Goal: Task Accomplishment & Management: Manage account settings

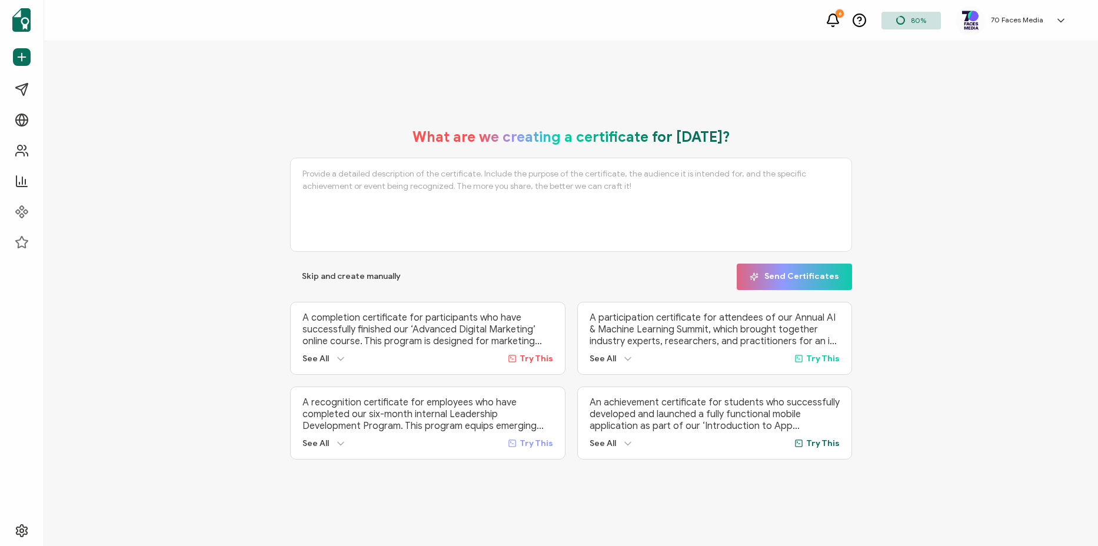
click at [1011, 17] on h5 "70 Faces Media" at bounding box center [1017, 20] width 52 height 8
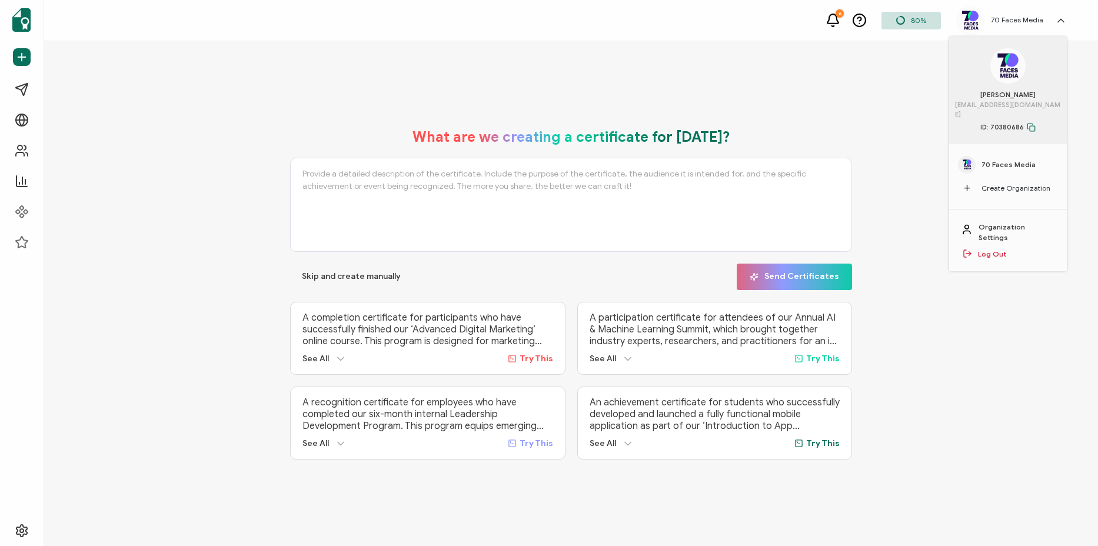
click at [988, 159] on span "70 Faces Media" at bounding box center [1008, 164] width 54 height 11
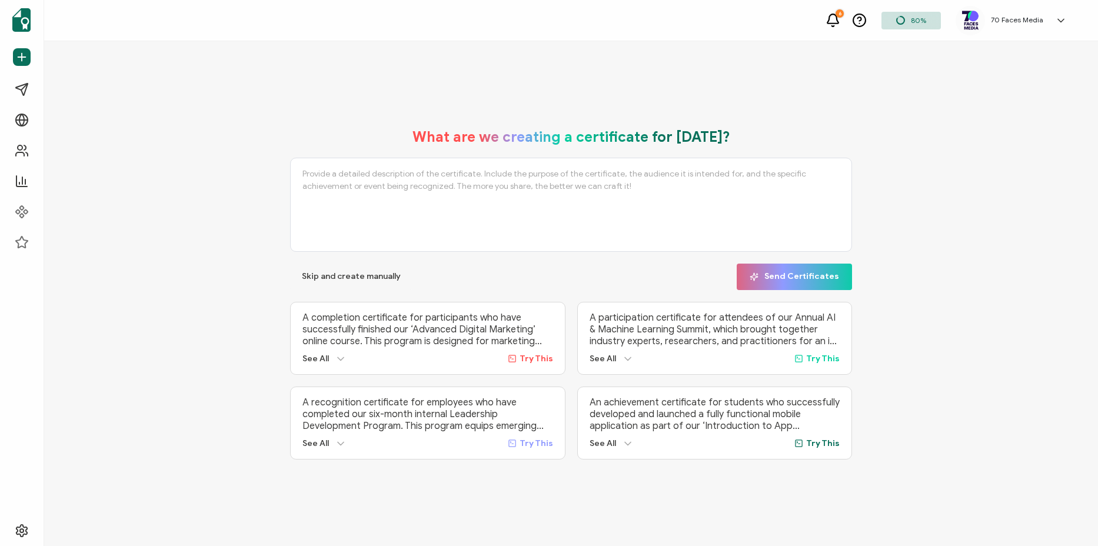
click at [1023, 24] on h5 "70 Faces Media" at bounding box center [1017, 20] width 52 height 8
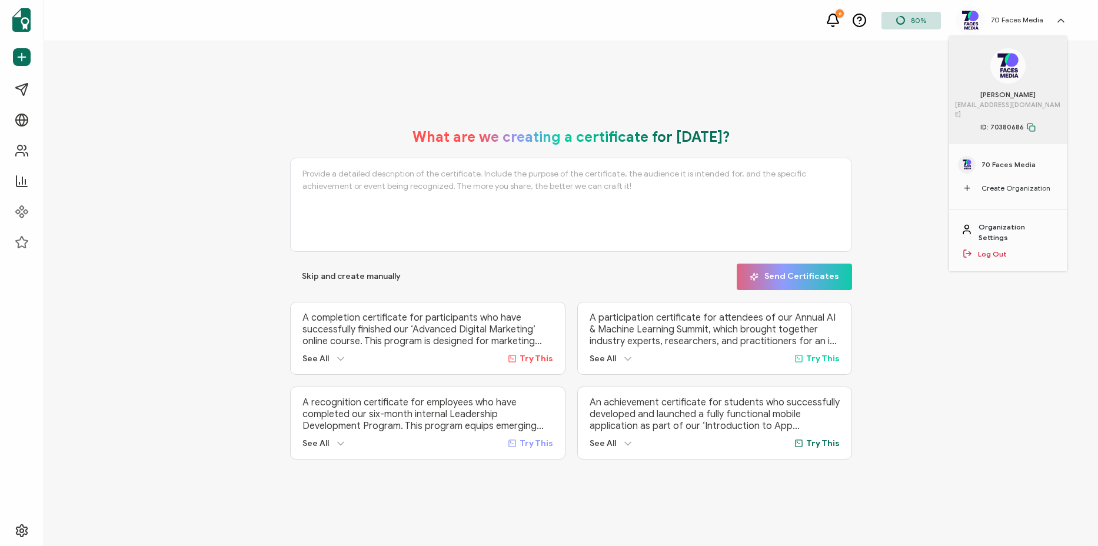
click at [1013, 222] on link "Organization Settings" at bounding box center [1016, 232] width 76 height 21
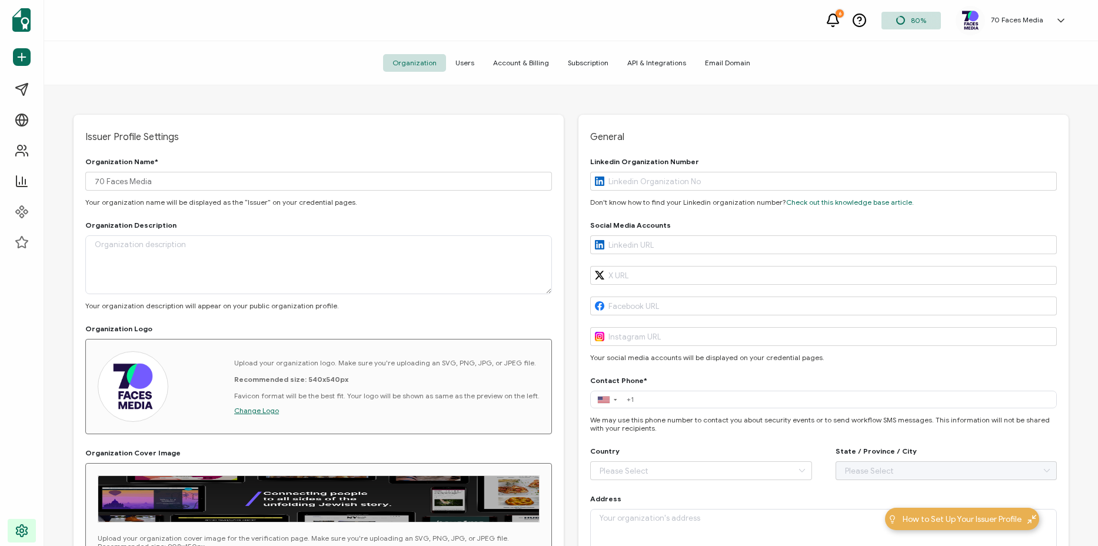
click at [529, 73] on div "Organization Users Account & Billing Subscription API & Integrations Email Doma…" at bounding box center [571, 63] width 1054 height 44
click at [535, 59] on span "Account & Billing" at bounding box center [521, 63] width 75 height 18
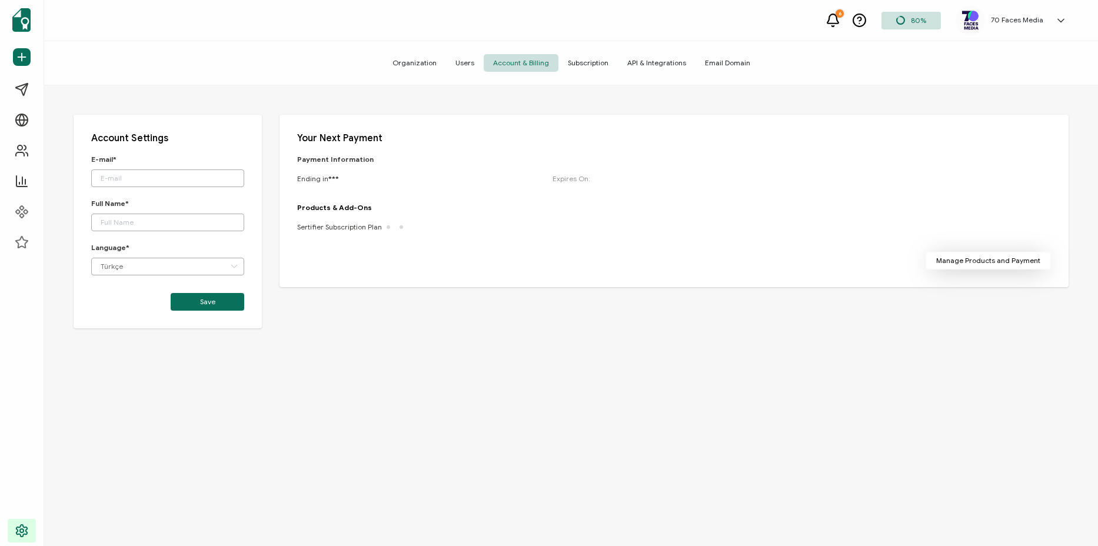
click at [995, 258] on span "Manage Products and Payment" at bounding box center [988, 260] width 104 height 7
click at [986, 259] on span "Manage Products and Payment" at bounding box center [988, 260] width 104 height 7
drag, startPoint x: 603, startPoint y: 55, endPoint x: 595, endPoint y: 59, distance: 9.2
click at [597, 58] on span "Subscription" at bounding box center [587, 63] width 59 height 18
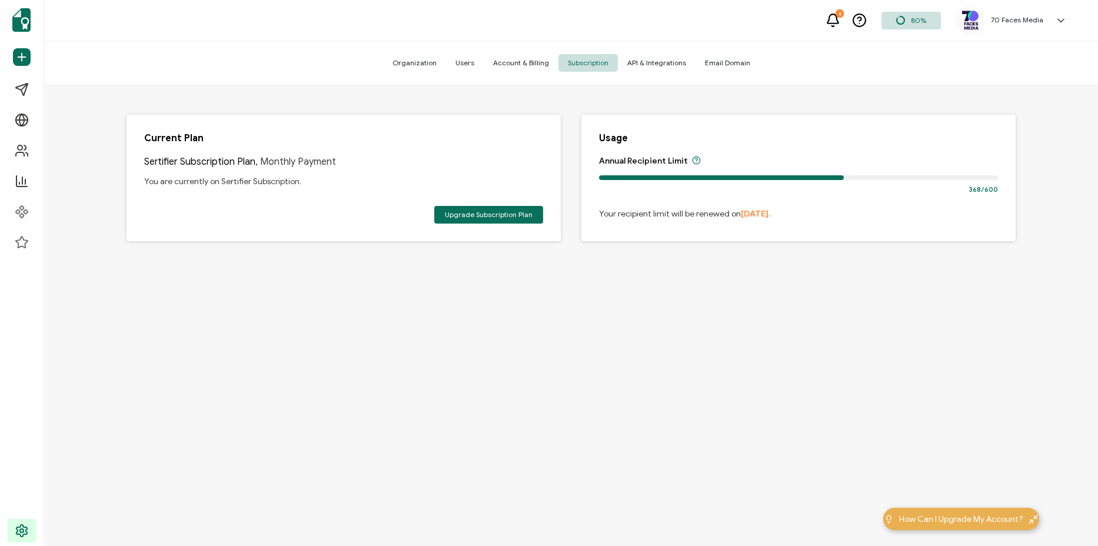
click at [267, 178] on span "You are currently on Sertifier Subscription." at bounding box center [222, 182] width 157 height 14
click at [471, 218] on span "Upgrade Subscription Plan" at bounding box center [489, 214] width 88 height 7
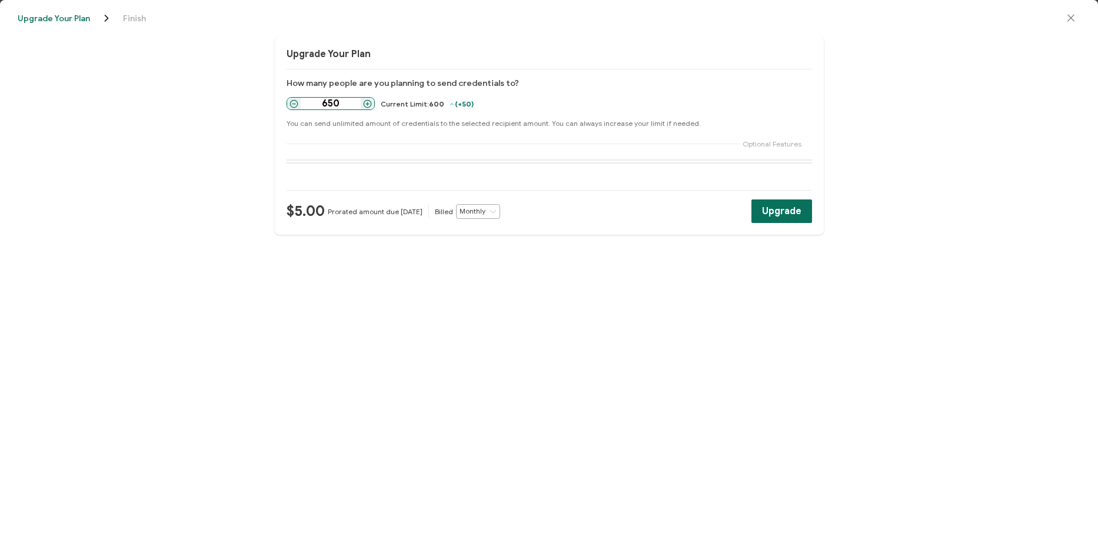
click at [294, 104] on icon at bounding box center [293, 103] width 9 height 9
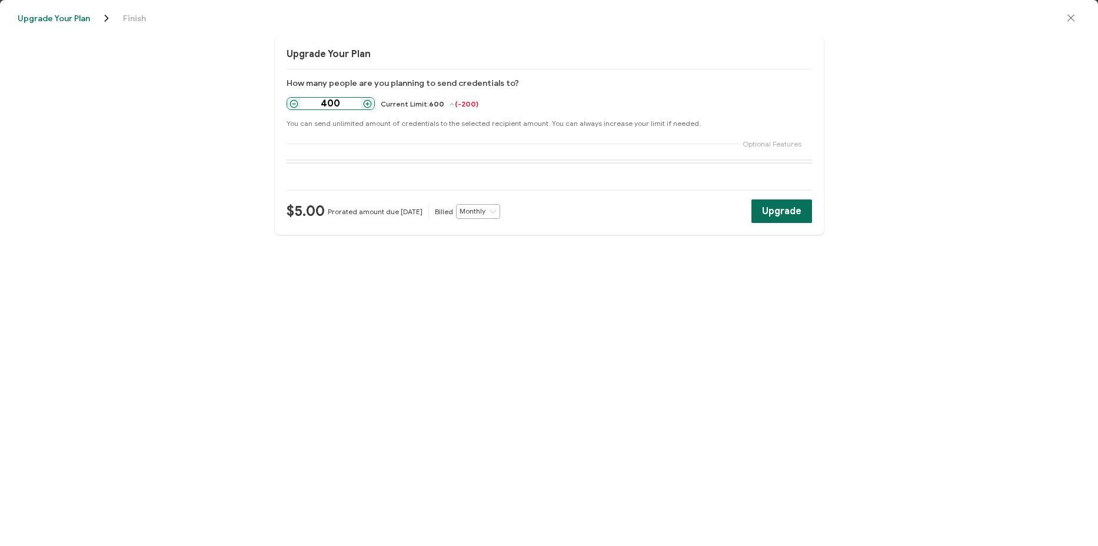
click at [294, 104] on icon at bounding box center [293, 103] width 9 height 9
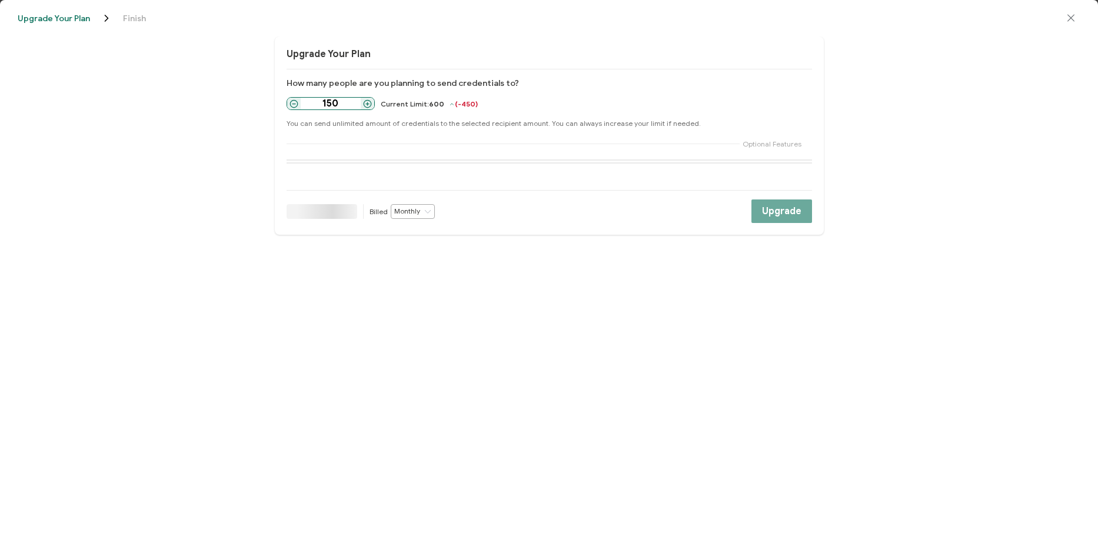
click at [294, 104] on icon at bounding box center [293, 103] width 9 height 9
type input "100"
click at [1068, 21] on icon "close drawer" at bounding box center [1071, 18] width 12 height 12
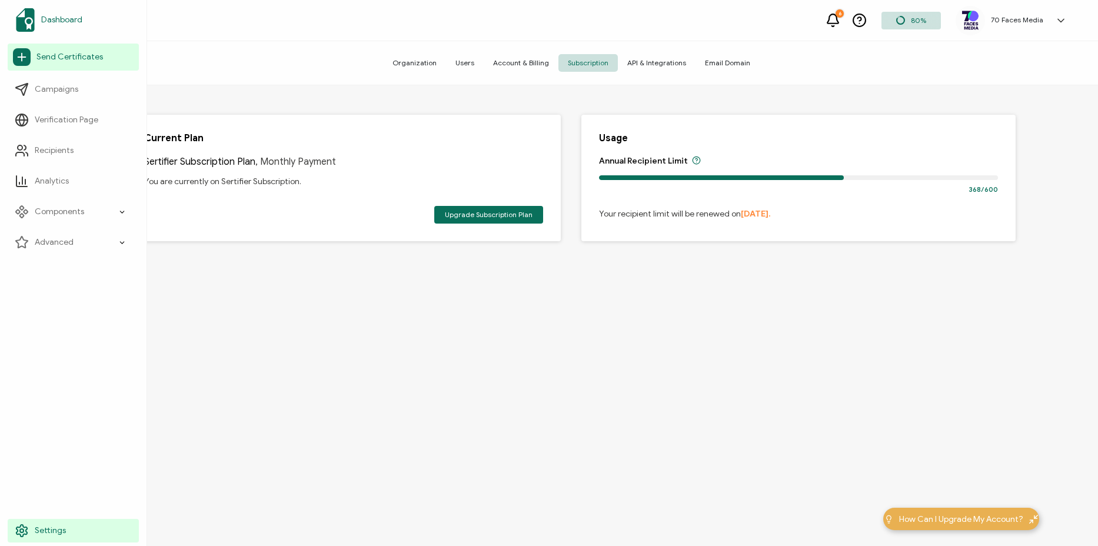
click at [42, 18] on span "Dashboard" at bounding box center [61, 20] width 41 height 12
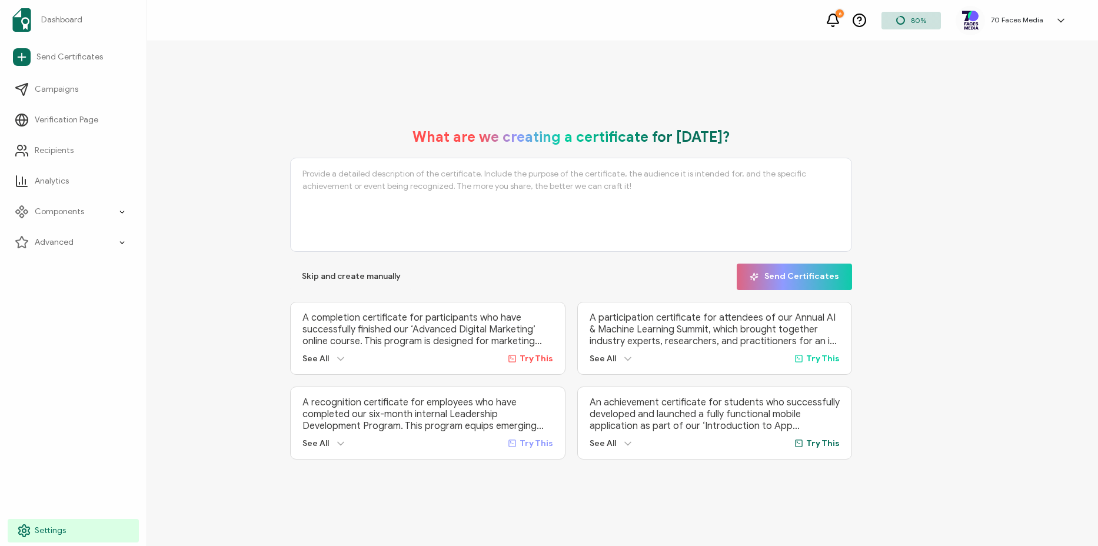
click at [20, 529] on icon at bounding box center [24, 531] width 14 height 14
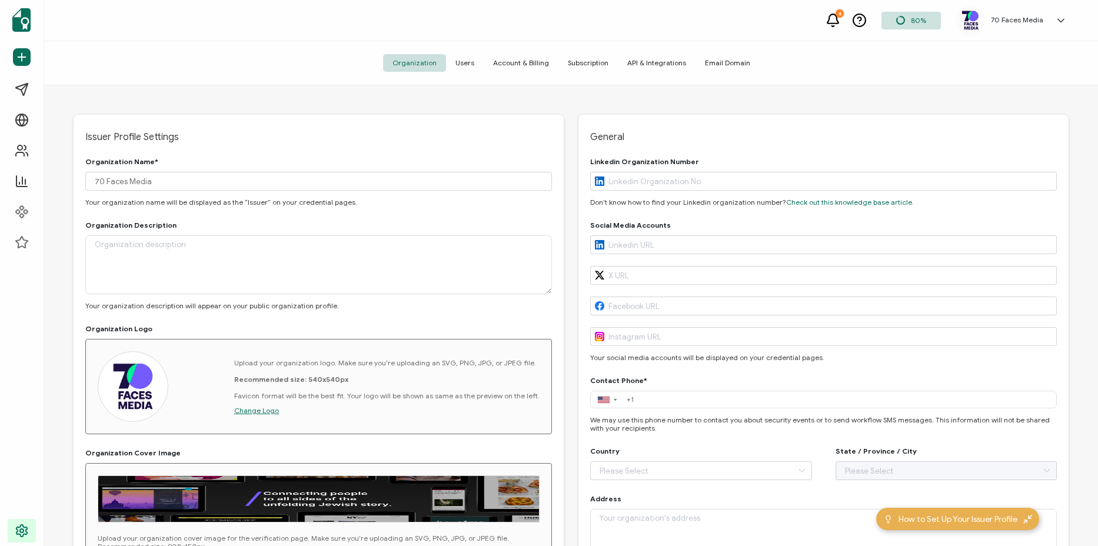
click at [468, 63] on span "Users" at bounding box center [465, 63] width 38 height 18
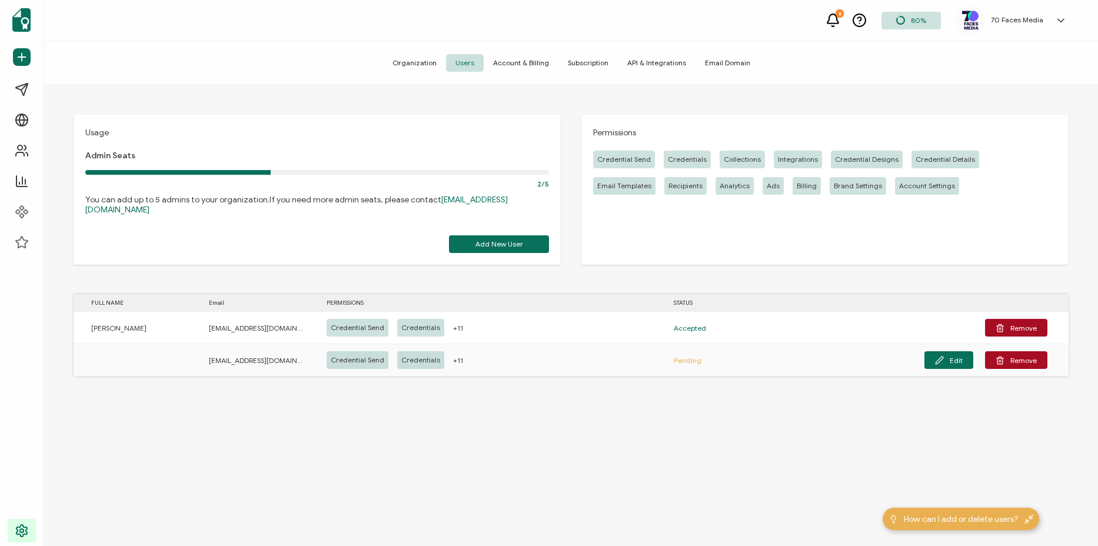
click at [547, 61] on span "Account & Billing" at bounding box center [521, 63] width 75 height 18
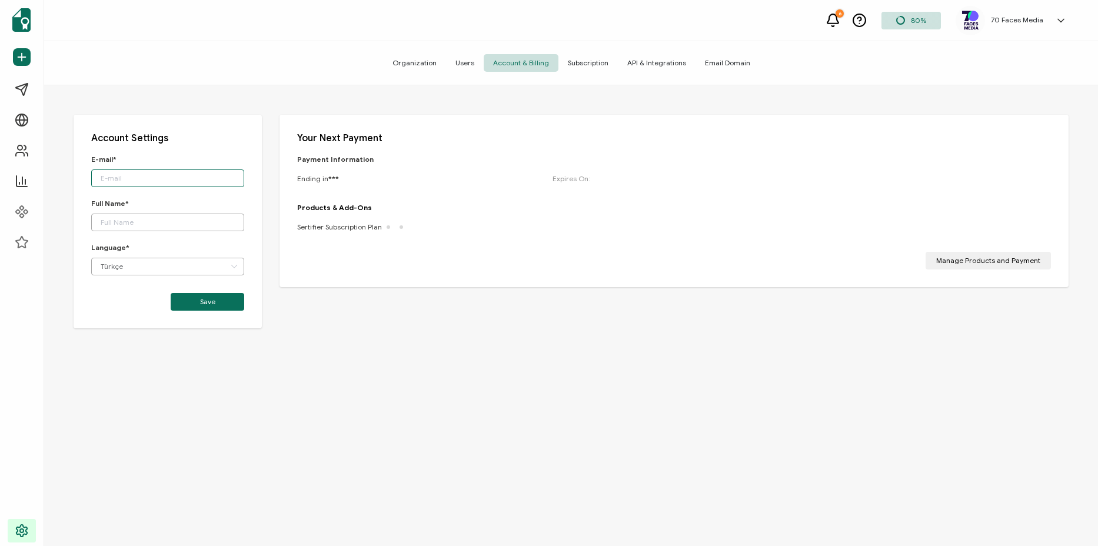
click at [209, 182] on input "text" at bounding box center [167, 178] width 153 height 18
click at [211, 221] on input "text" at bounding box center [167, 223] width 153 height 18
click at [229, 262] on icon at bounding box center [234, 267] width 15 height 18
click at [186, 318] on li "English" at bounding box center [170, 317] width 156 height 20
click at [157, 194] on div "E-mail* Full Name* Language* Türkçe" at bounding box center [167, 221] width 153 height 132
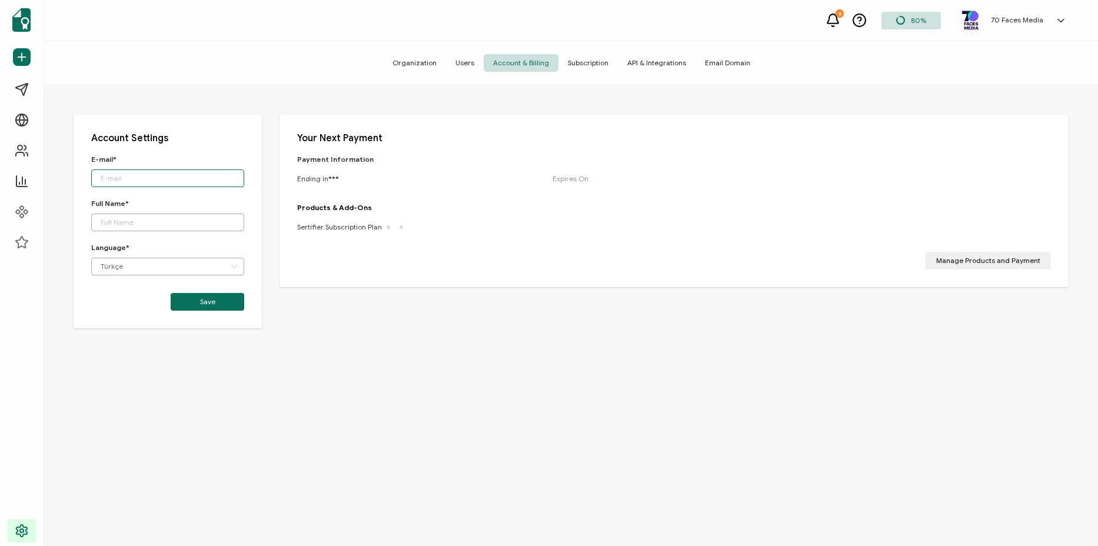
click at [154, 175] on input "text" at bounding box center [167, 178] width 153 height 18
click at [145, 170] on input "text" at bounding box center [167, 178] width 153 height 18
click at [137, 177] on input "text" at bounding box center [167, 178] width 153 height 18
click at [955, 271] on div "Your Next Payment Payment Information Ending in *** Expires On: Products & Add-…" at bounding box center [673, 201] width 789 height 172
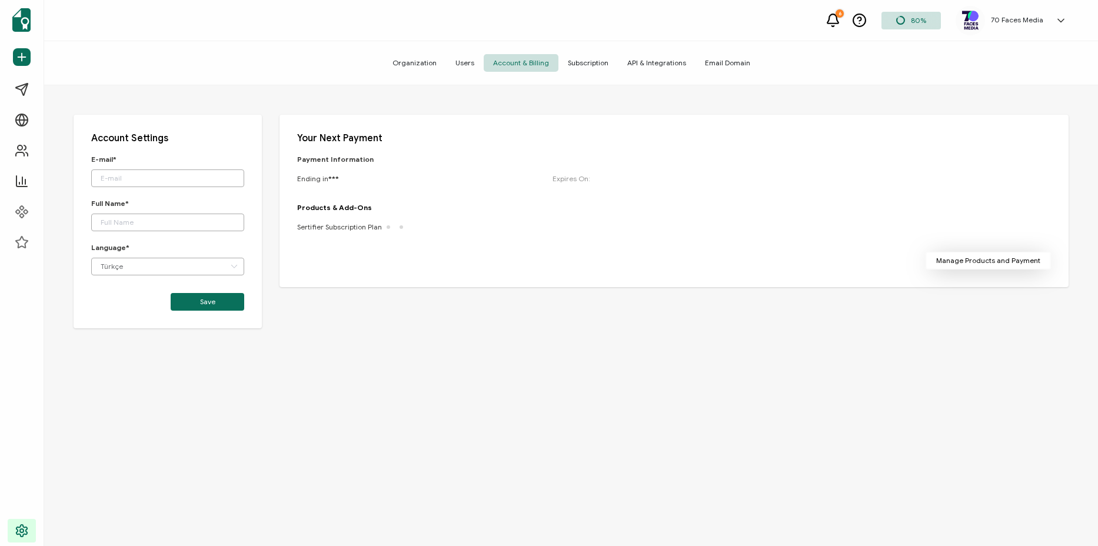
click at [958, 258] on span "Manage Products and Payment" at bounding box center [988, 260] width 104 height 7
click at [991, 258] on span "Manage Products and Payment" at bounding box center [988, 260] width 104 height 7
click at [872, 18] on div at bounding box center [866, 20] width 29 height 15
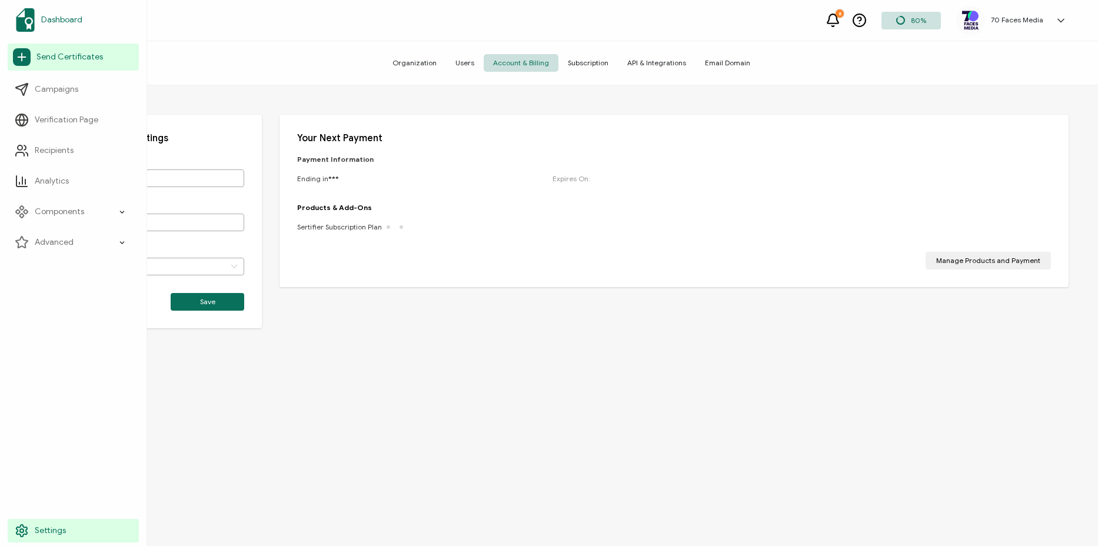
click at [22, 19] on img at bounding box center [25, 20] width 19 height 24
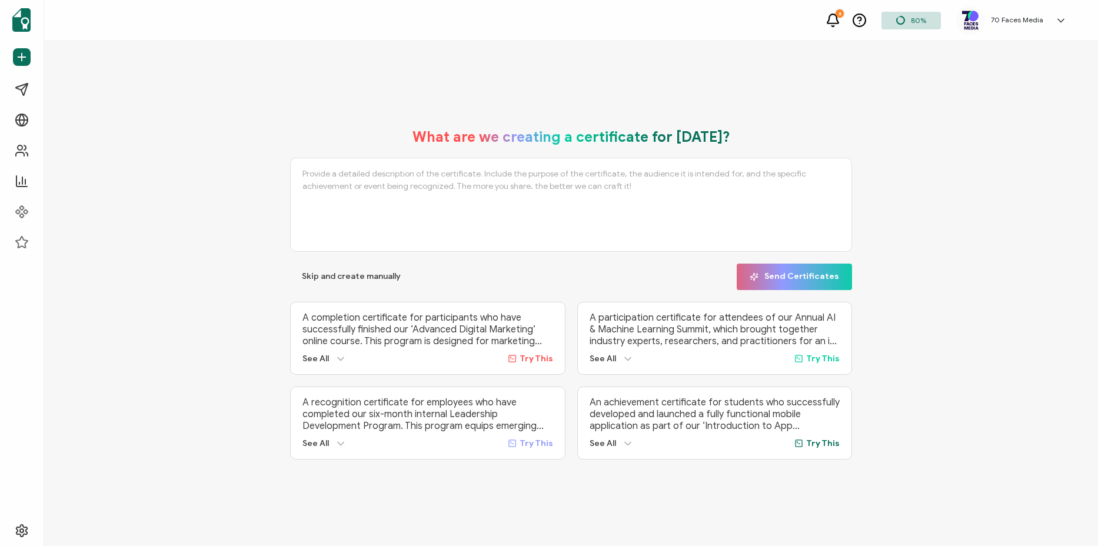
click at [838, 14] on div "6" at bounding box center [839, 13] width 8 height 8
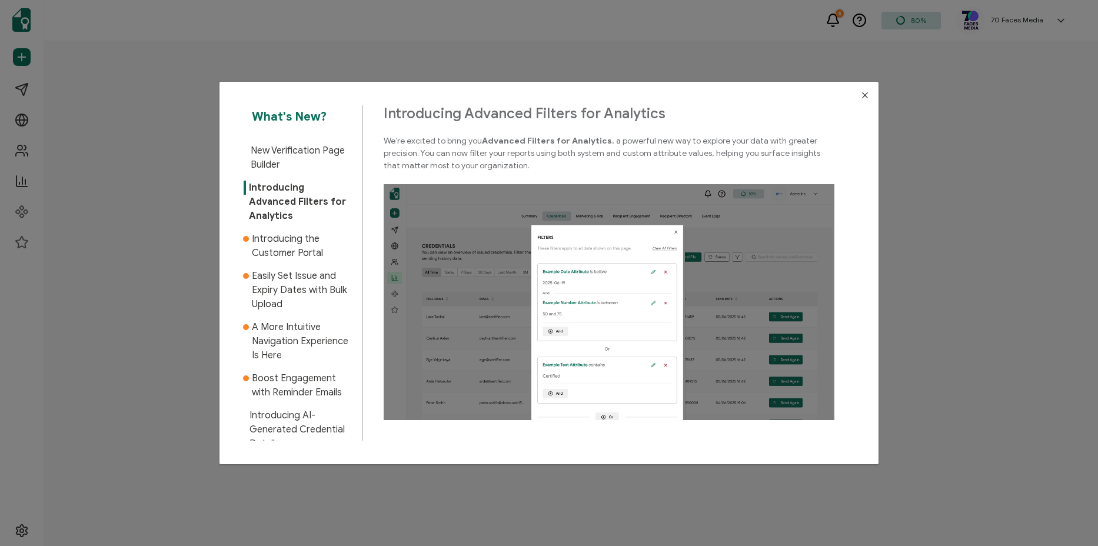
click at [866, 90] on button "Close" at bounding box center [864, 95] width 27 height 27
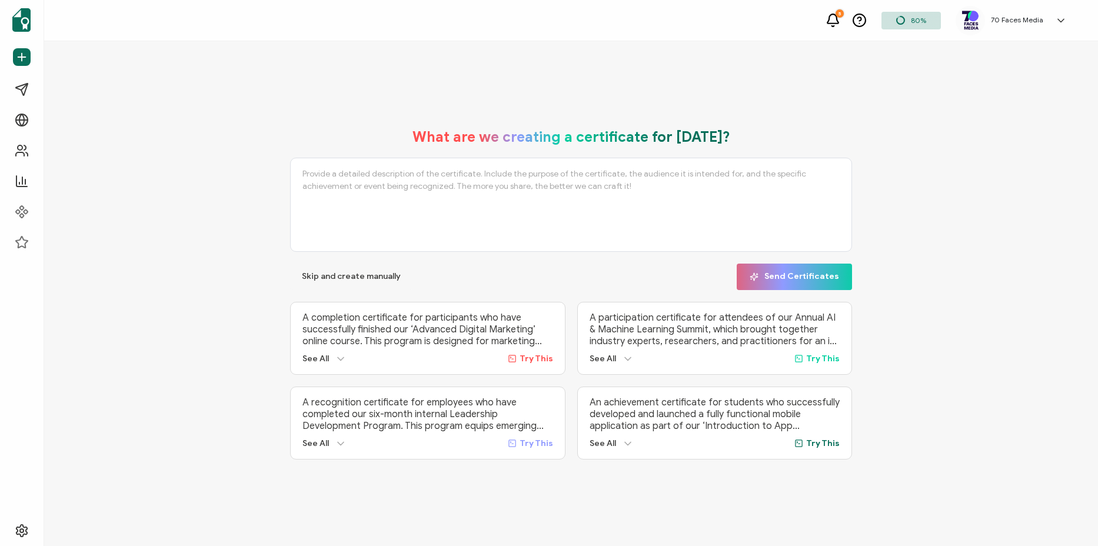
click at [968, 16] on img at bounding box center [970, 21] width 18 height 20
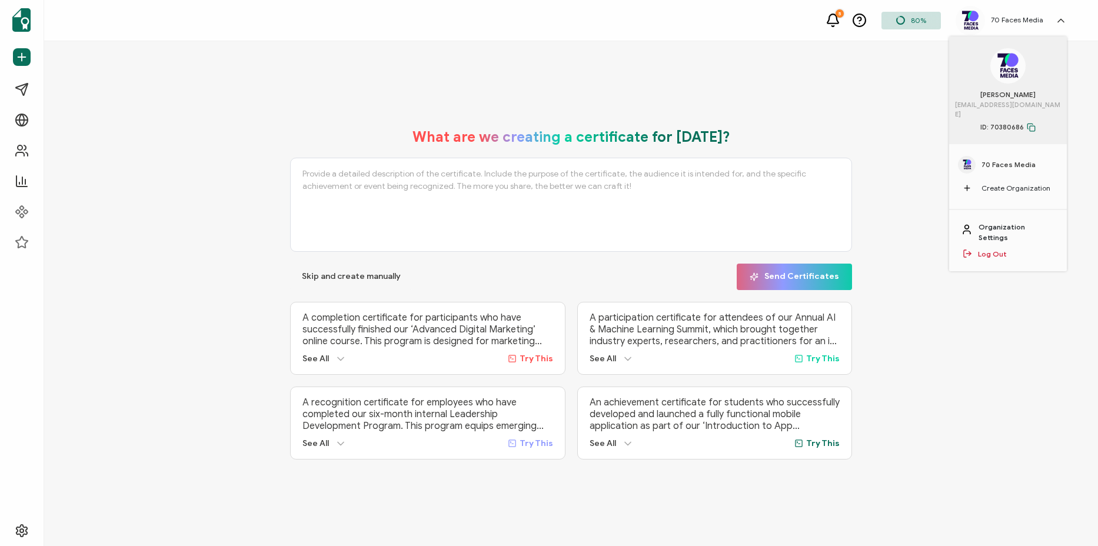
click at [990, 222] on link "Organization Settings" at bounding box center [1016, 232] width 76 height 21
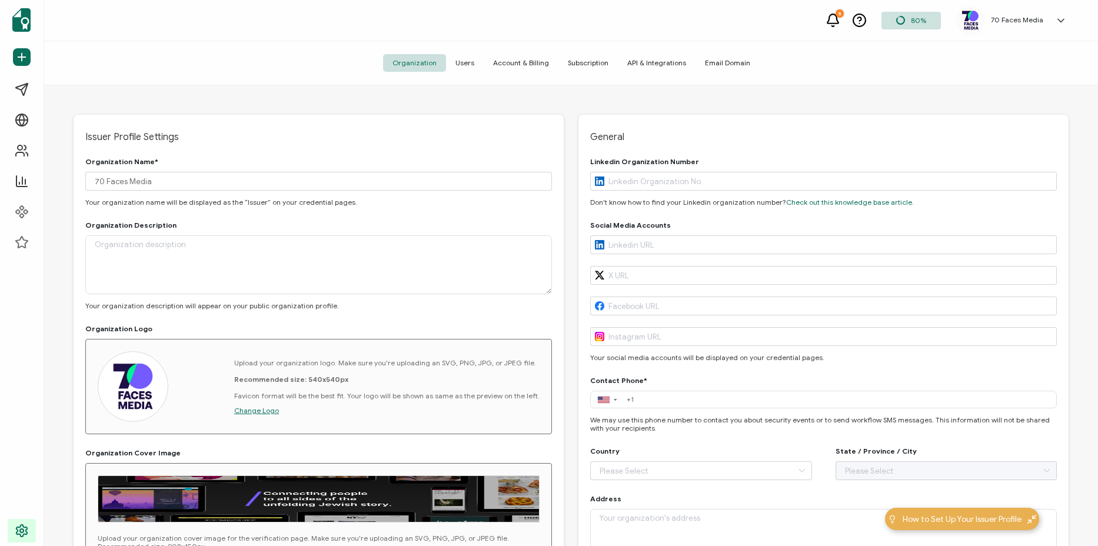
click at [518, 63] on span "Account & Billing" at bounding box center [521, 63] width 75 height 18
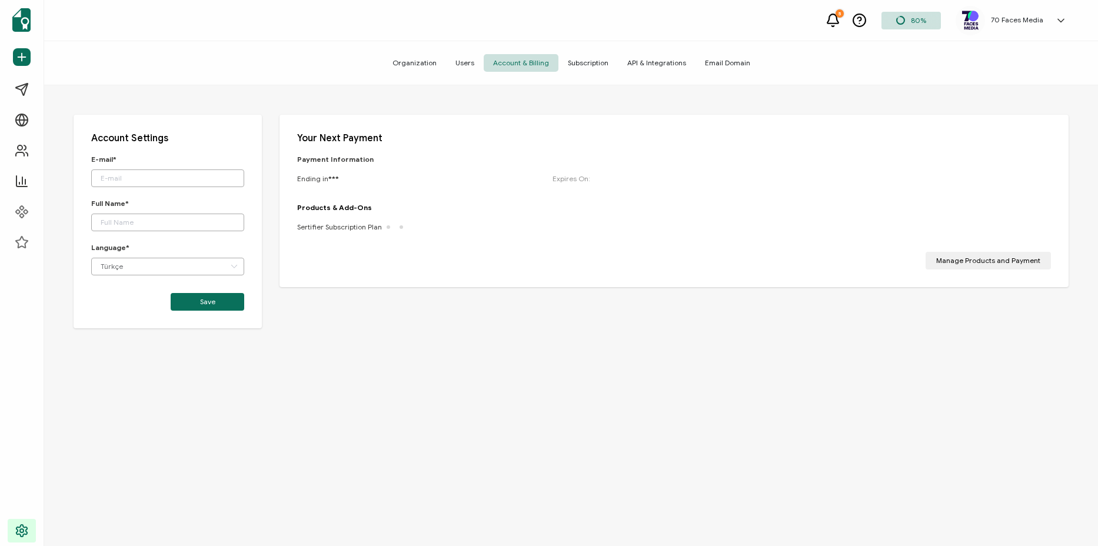
click at [424, 174] on div "Ending in ***" at bounding box center [419, 178] width 244 height 9
drag, startPoint x: 980, startPoint y: 259, endPoint x: 972, endPoint y: 259, distance: 7.6
click at [977, 259] on span "Manage Products and Payment" at bounding box center [988, 260] width 104 height 7
click at [972, 259] on span "Manage Products and Payment" at bounding box center [988, 260] width 104 height 7
click at [576, 56] on span "Subscription" at bounding box center [587, 63] width 59 height 18
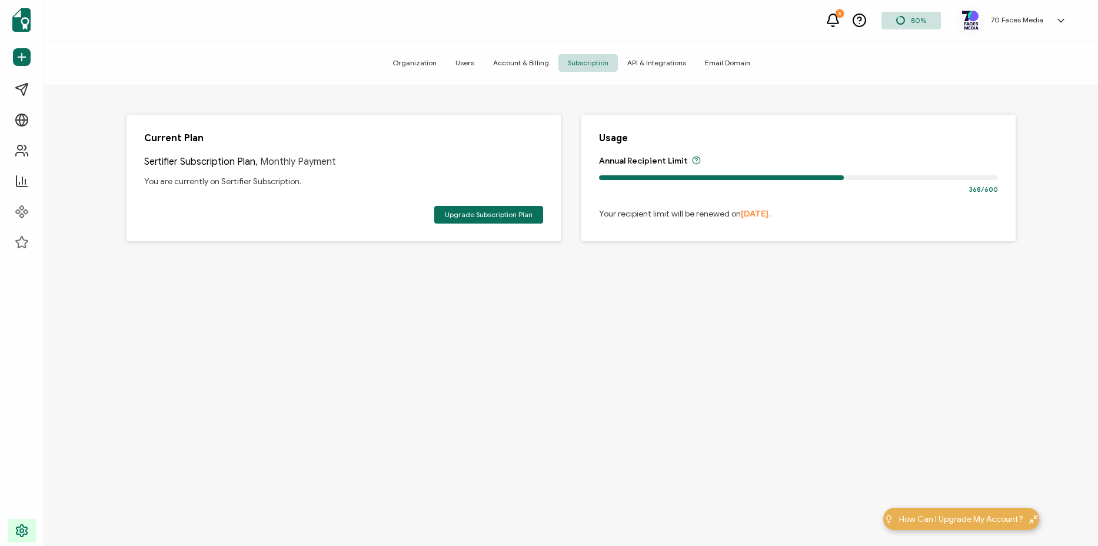
click at [931, 169] on div "Annual Recipient Limit 368/600 Your recipient limit will be renewed on [DATE]." at bounding box center [798, 187] width 399 height 63
drag, startPoint x: 802, startPoint y: 202, endPoint x: 742, endPoint y: 225, distance: 63.5
click at [801, 202] on div "Annual Recipient Limit 368/600 Your recipient limit will be renewed on [DATE]." at bounding box center [798, 187] width 399 height 63
click at [115, 239] on div "Advanced" at bounding box center [73, 243] width 131 height 24
click at [255, 156] on span ", Monthly Payment" at bounding box center [295, 162] width 81 height 12
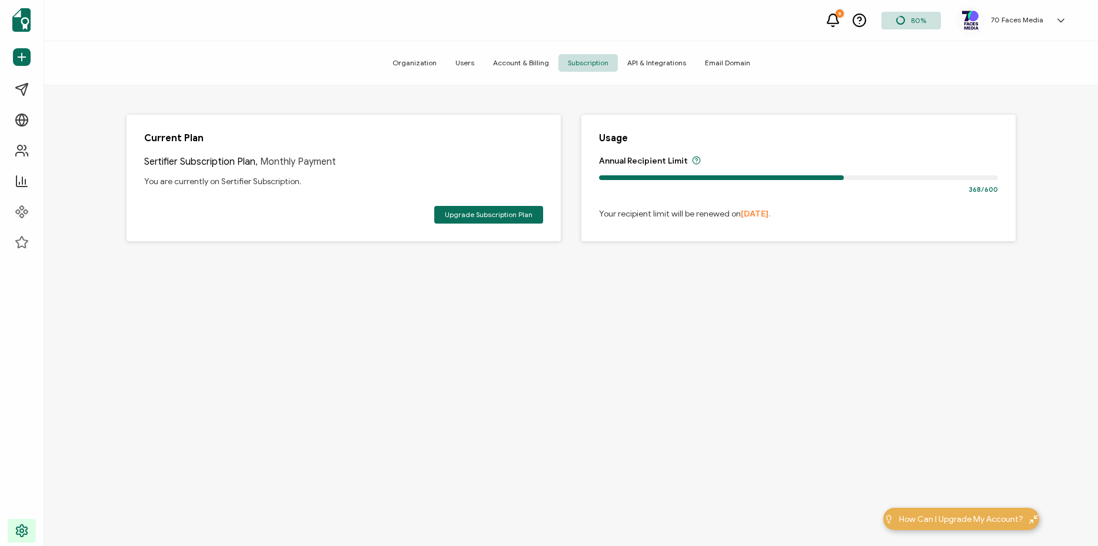
click at [468, 62] on span "Users" at bounding box center [465, 63] width 38 height 18
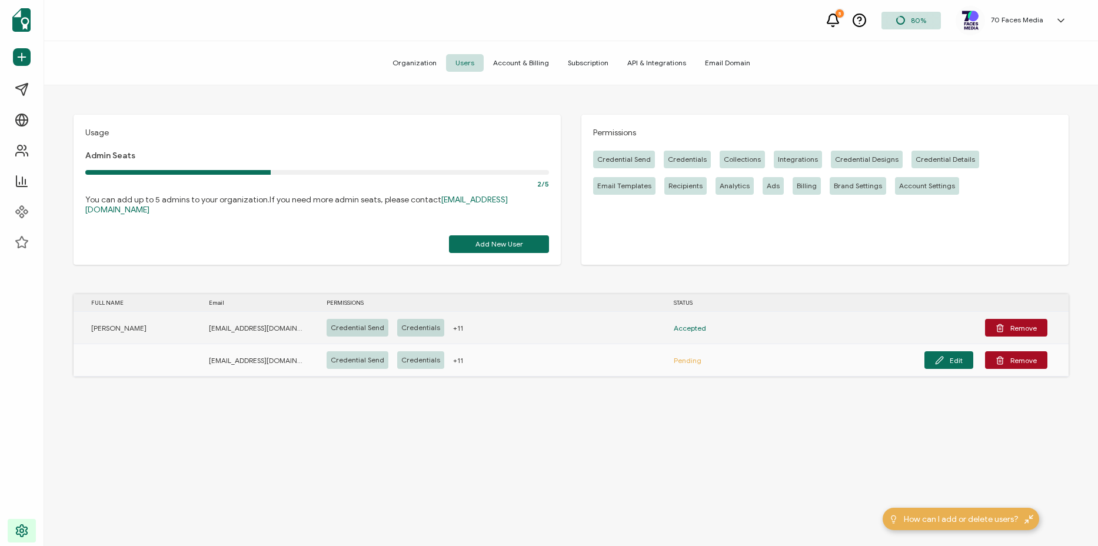
drag, startPoint x: 103, startPoint y: 317, endPoint x: 113, endPoint y: 315, distance: 10.1
click at [103, 321] on span "[PERSON_NAME]" at bounding box center [118, 328] width 55 height 14
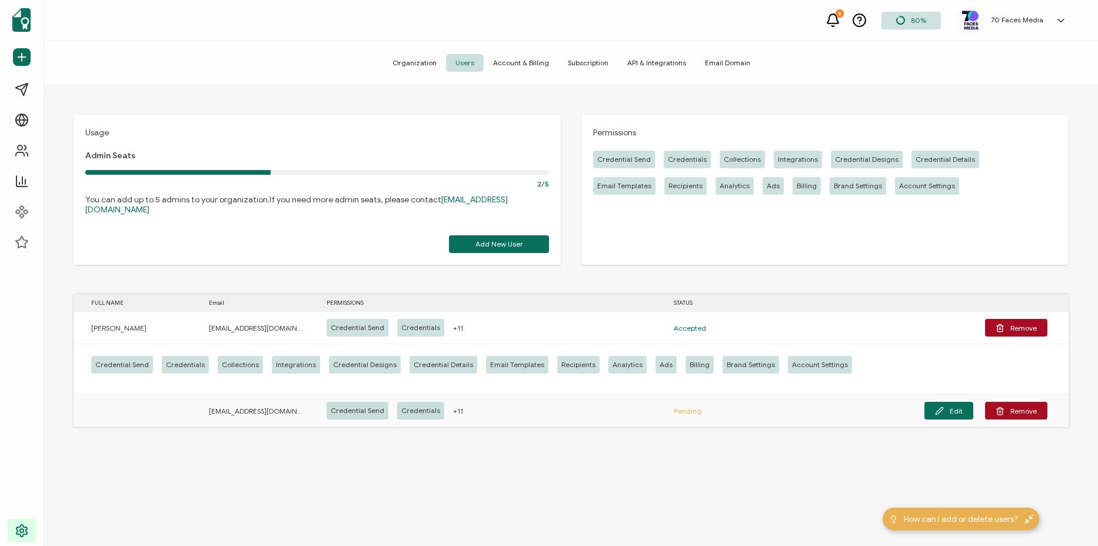
click at [532, 63] on span "Account & Billing" at bounding box center [521, 63] width 75 height 18
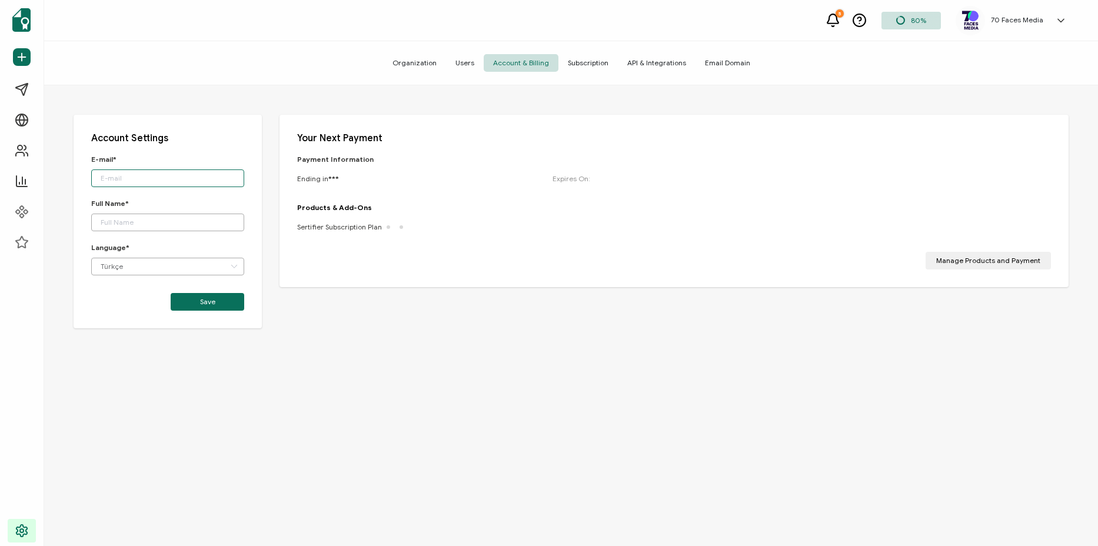
click at [182, 181] on input "text" at bounding box center [167, 178] width 153 height 18
click at [189, 166] on div "E-mail*" at bounding box center [167, 171] width 153 height 32
drag, startPoint x: 186, startPoint y: 172, endPoint x: 182, endPoint y: 184, distance: 12.5
click at [186, 172] on input "text" at bounding box center [167, 178] width 153 height 18
click at [163, 221] on input "text" at bounding box center [167, 223] width 153 height 18
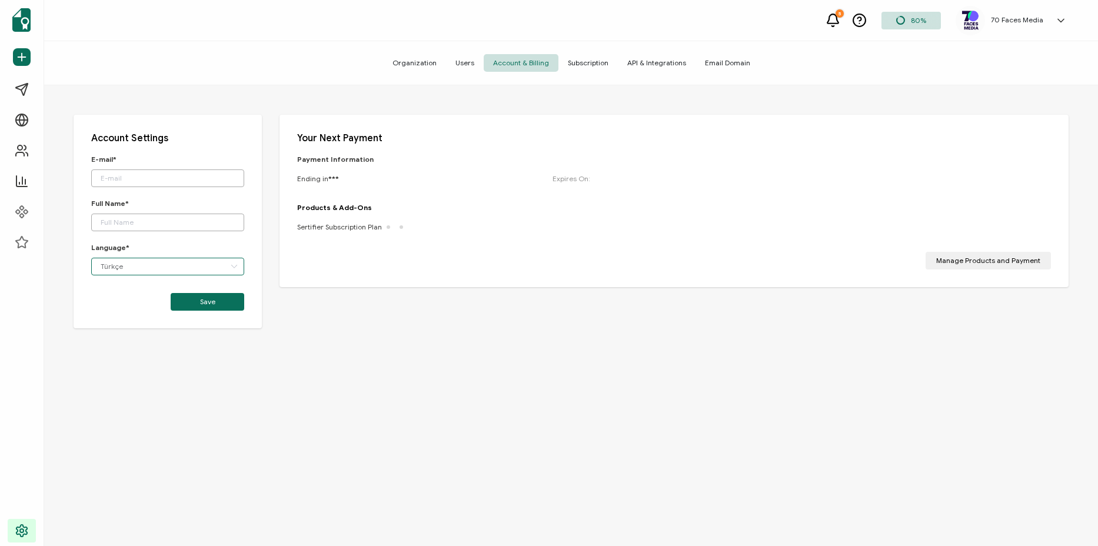
click at [174, 270] on input "Türkçe" at bounding box center [167, 267] width 153 height 18
click at [143, 317] on li "English" at bounding box center [170, 317] width 156 height 20
click at [142, 181] on input "text" at bounding box center [167, 178] width 153 height 18
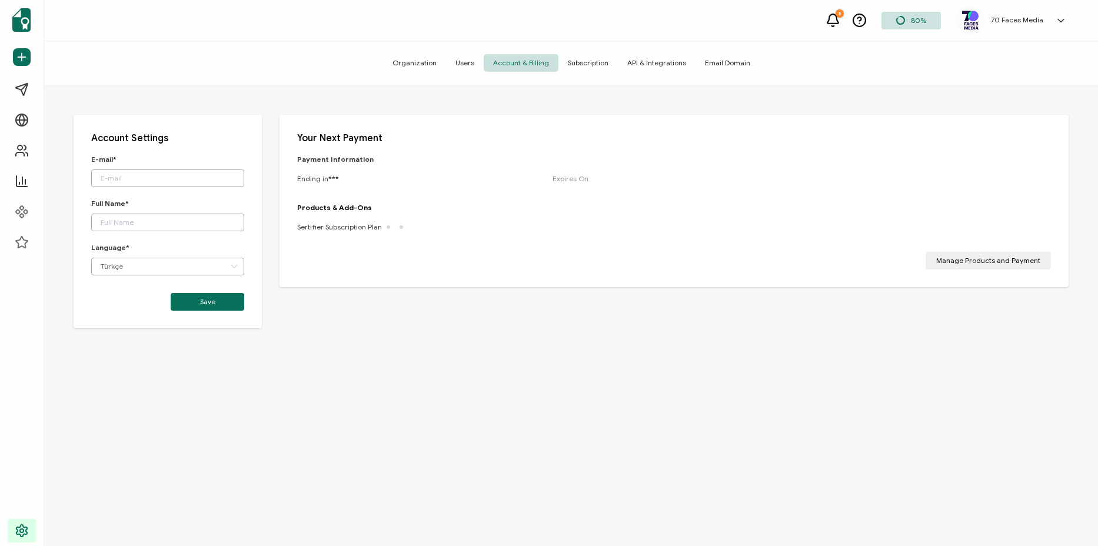
click at [228, 160] on p "E-mail*" at bounding box center [167, 159] width 153 height 9
click at [228, 177] on body "5 80% 70 Faces Media [PERSON_NAME] [EMAIL_ADDRESS][DOMAIN_NAME] ID: 70380686 70…" at bounding box center [549, 273] width 1098 height 546
click at [169, 176] on input "text" at bounding box center [167, 178] width 153 height 18
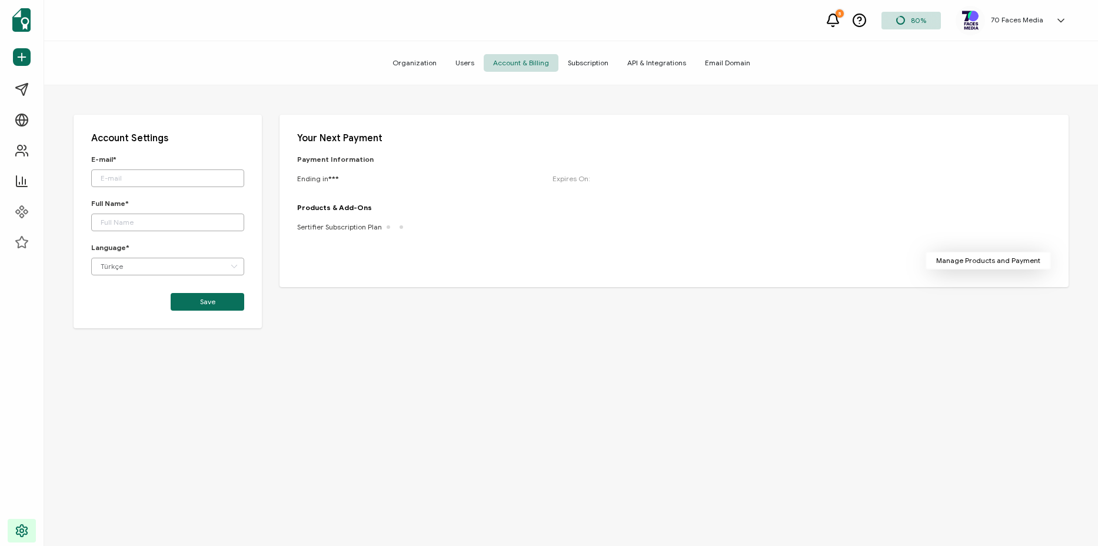
click at [961, 265] on button "Manage Products and Payment" at bounding box center [987, 261] width 125 height 18
click at [587, 62] on span "Subscription" at bounding box center [587, 63] width 59 height 18
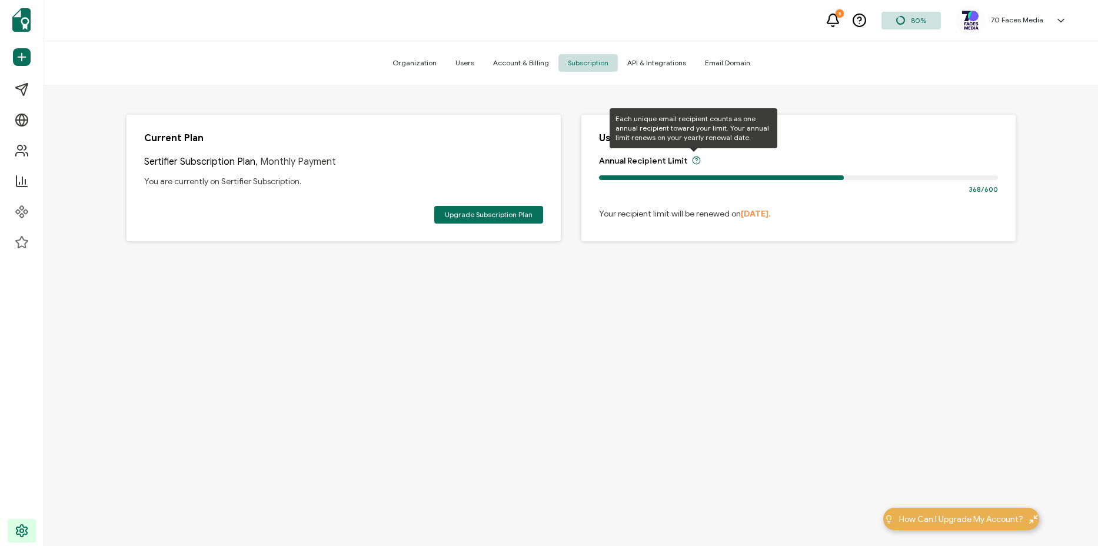
click at [693, 158] on icon at bounding box center [696, 160] width 9 height 9
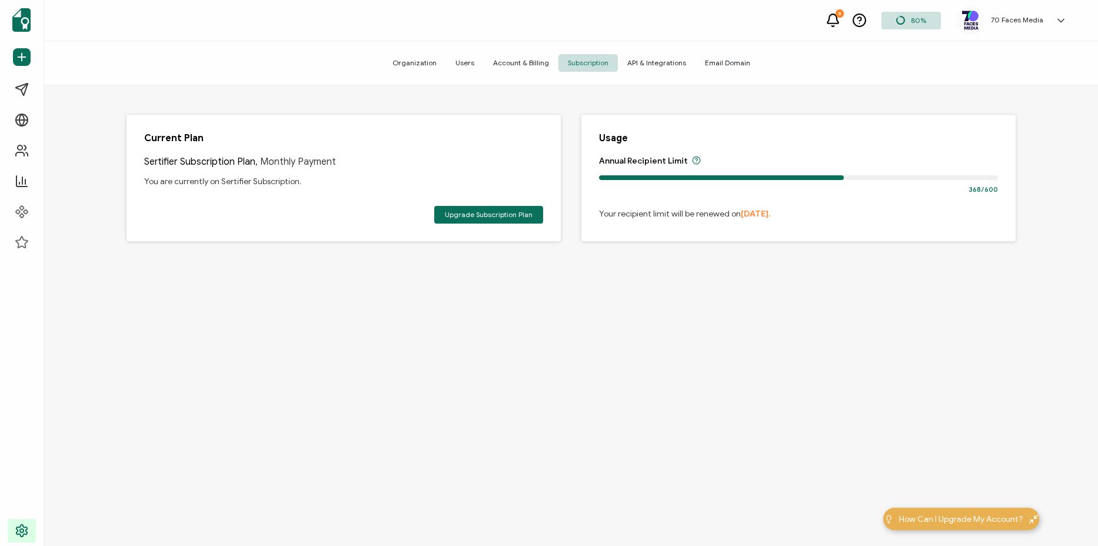
click at [411, 63] on span "Organization" at bounding box center [414, 63] width 63 height 18
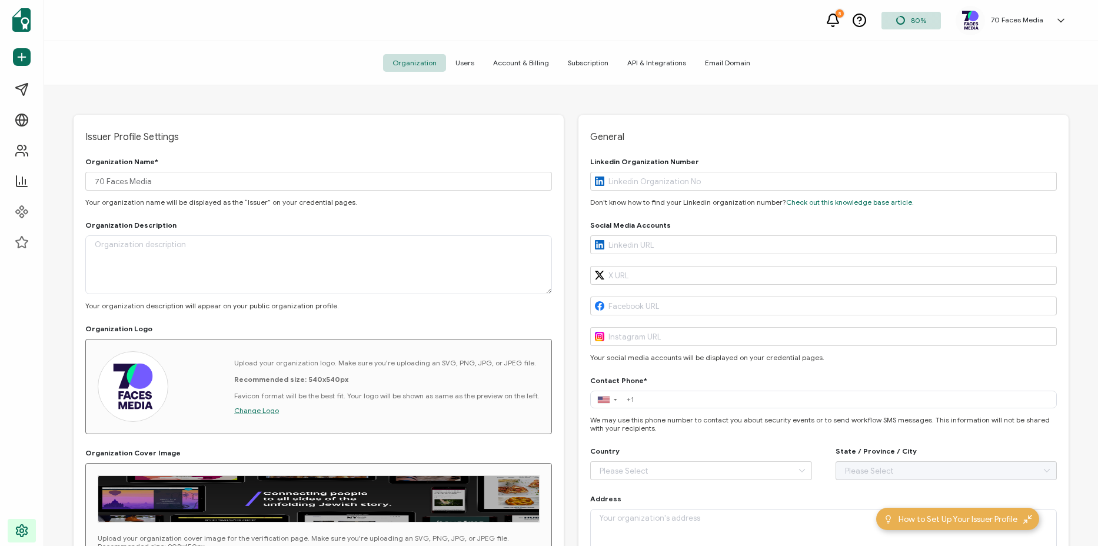
click at [585, 62] on span "Subscription" at bounding box center [587, 63] width 59 height 18
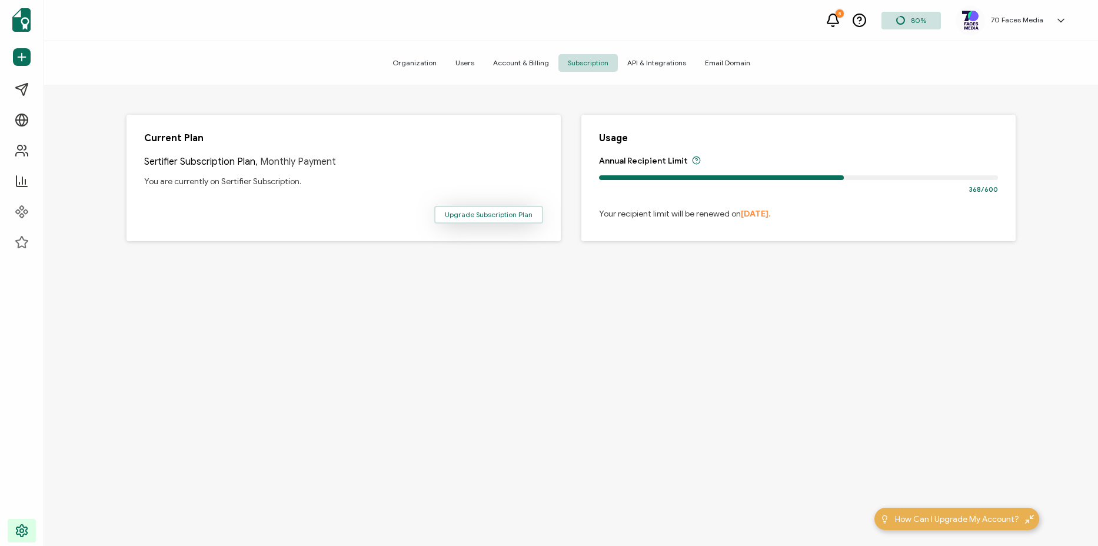
click at [488, 214] on span "Upgrade Subscription Plan" at bounding box center [489, 214] width 88 height 7
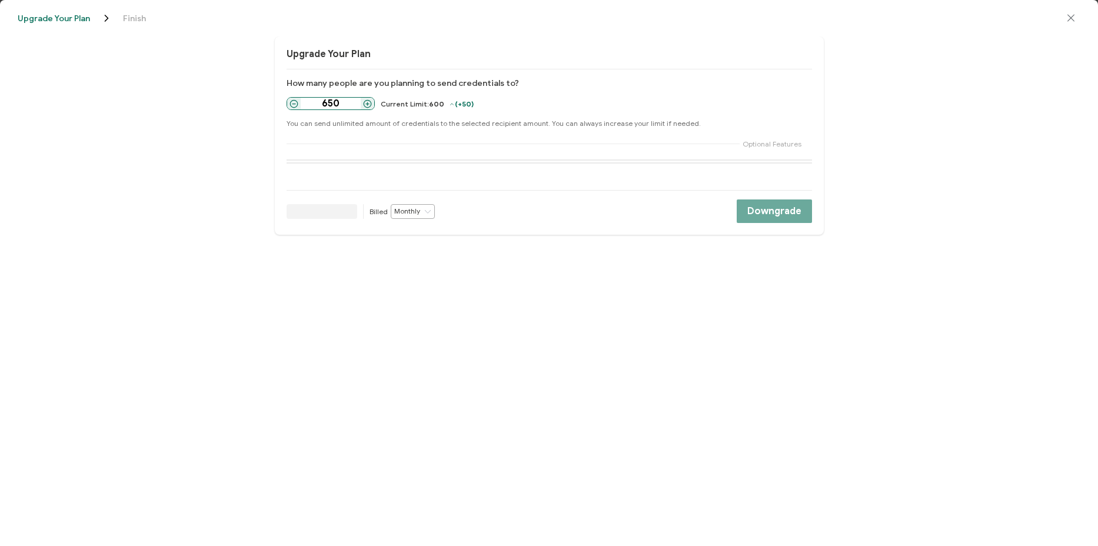
click at [313, 101] on input "650" at bounding box center [331, 103] width 60 height 9
type input "50"
click at [488, 208] on icon at bounding box center [492, 211] width 9 height 15
drag, startPoint x: 641, startPoint y: 62, endPoint x: 623, endPoint y: 86, distance: 30.7
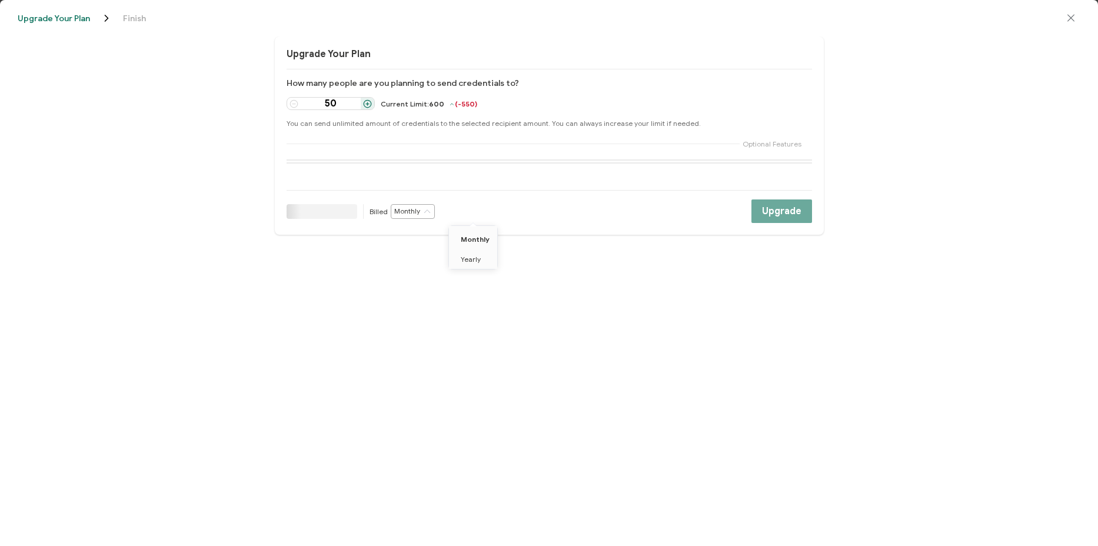
click at [641, 62] on div "Upgrade Your Plan How many people are you planning to send credentials to? 50 C…" at bounding box center [549, 135] width 549 height 198
click at [1069, 14] on icon "close drawer" at bounding box center [1071, 18] width 12 height 12
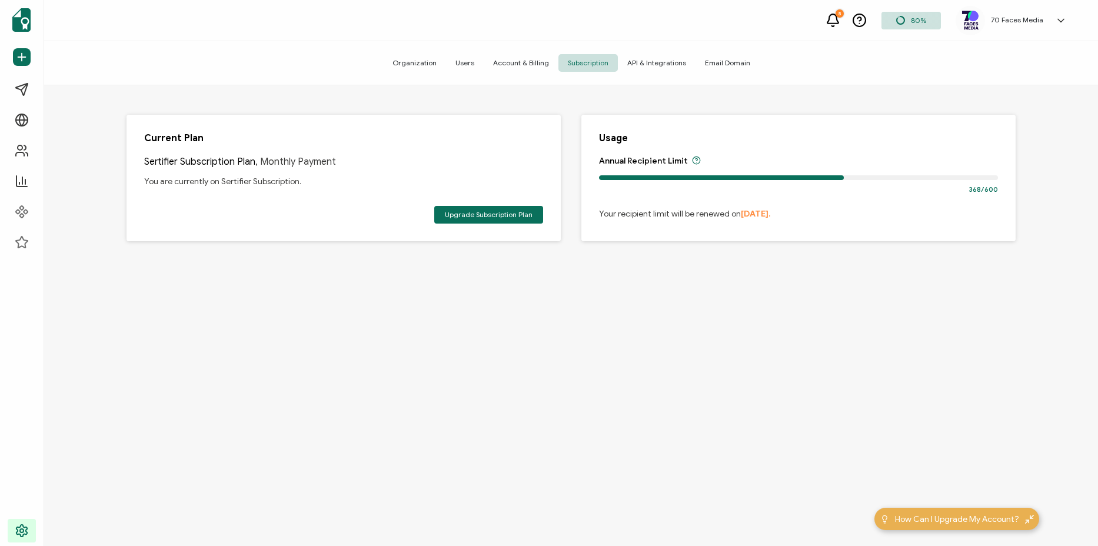
click at [409, 59] on span "Organization" at bounding box center [414, 63] width 63 height 18
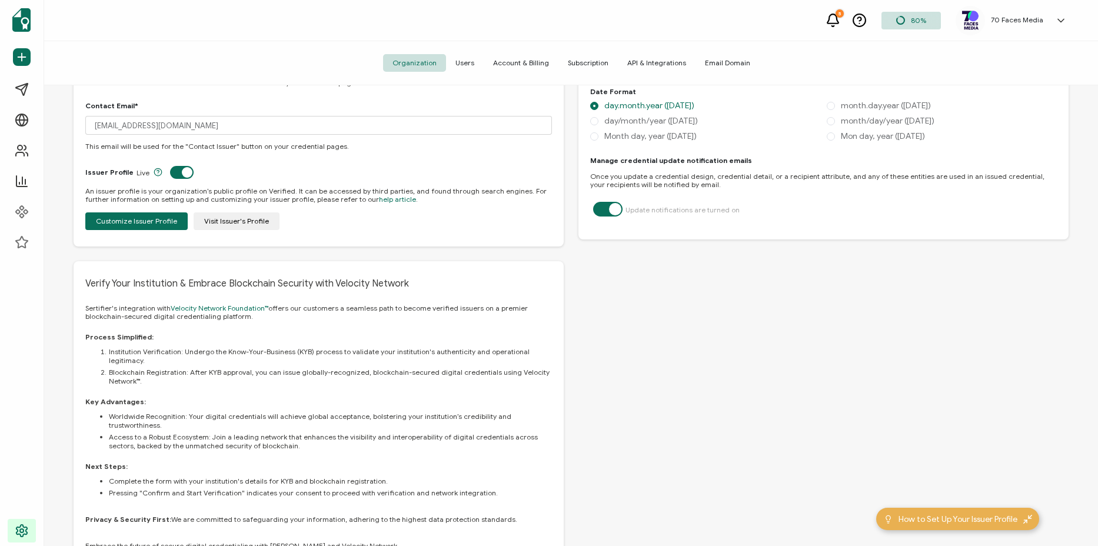
scroll to position [624, 0]
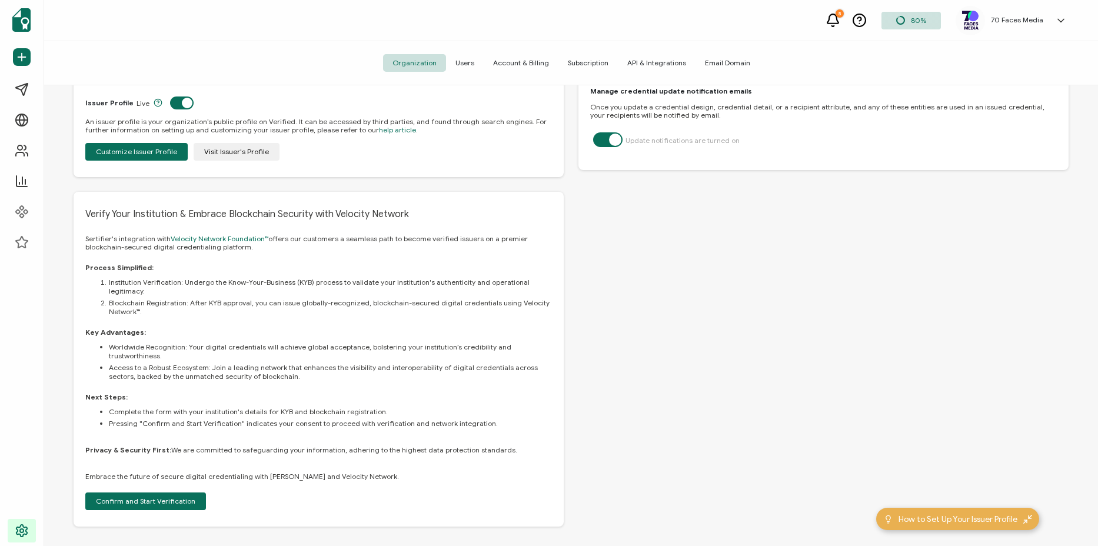
click at [467, 65] on span "Users" at bounding box center [465, 63] width 38 height 18
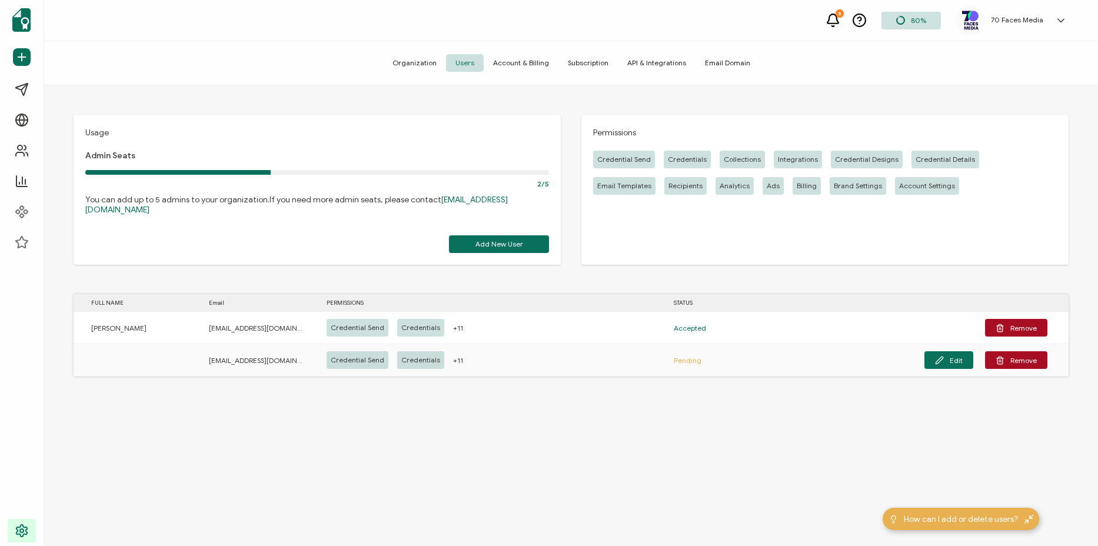
click at [521, 61] on span "Account & Billing" at bounding box center [521, 63] width 75 height 18
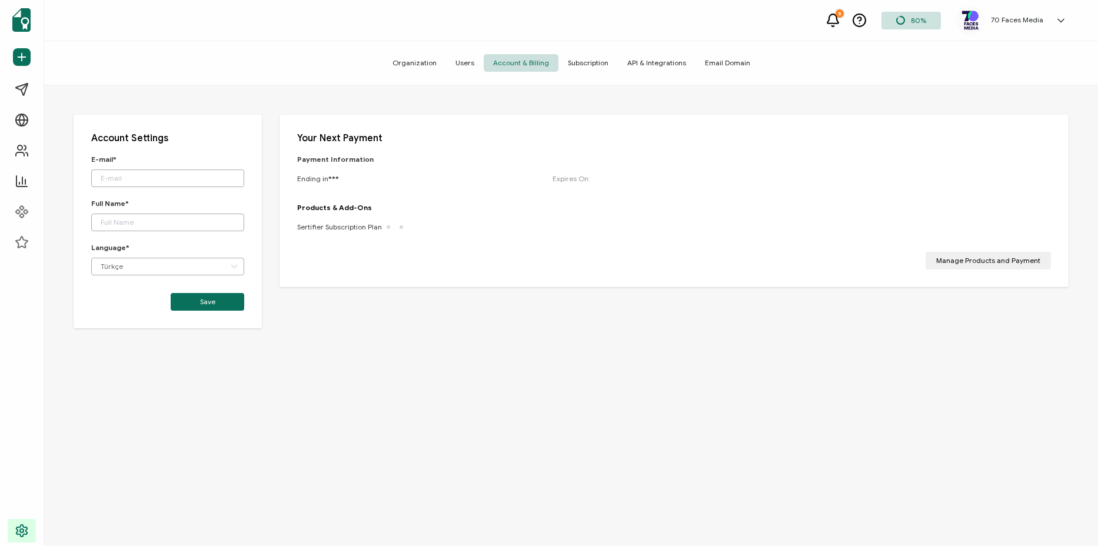
click at [313, 212] on div "Products & Add-Ons Sertifier Subscription Plan" at bounding box center [352, 221] width 111 height 28
click at [955, 265] on button "Manage Products and Payment" at bounding box center [987, 261] width 125 height 18
click at [145, 176] on input "text" at bounding box center [167, 178] width 153 height 18
click at [162, 259] on input "Türkçe" at bounding box center [167, 267] width 153 height 18
click at [135, 318] on li "English" at bounding box center [170, 317] width 156 height 20
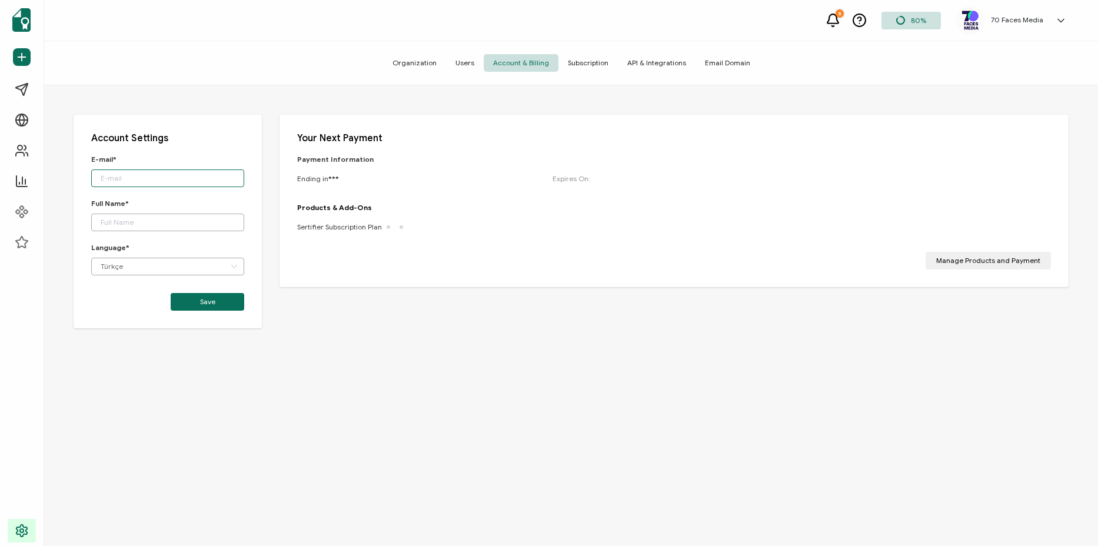
click at [231, 178] on input "text" at bounding box center [167, 178] width 153 height 18
click at [179, 171] on input "text" at bounding box center [167, 178] width 153 height 18
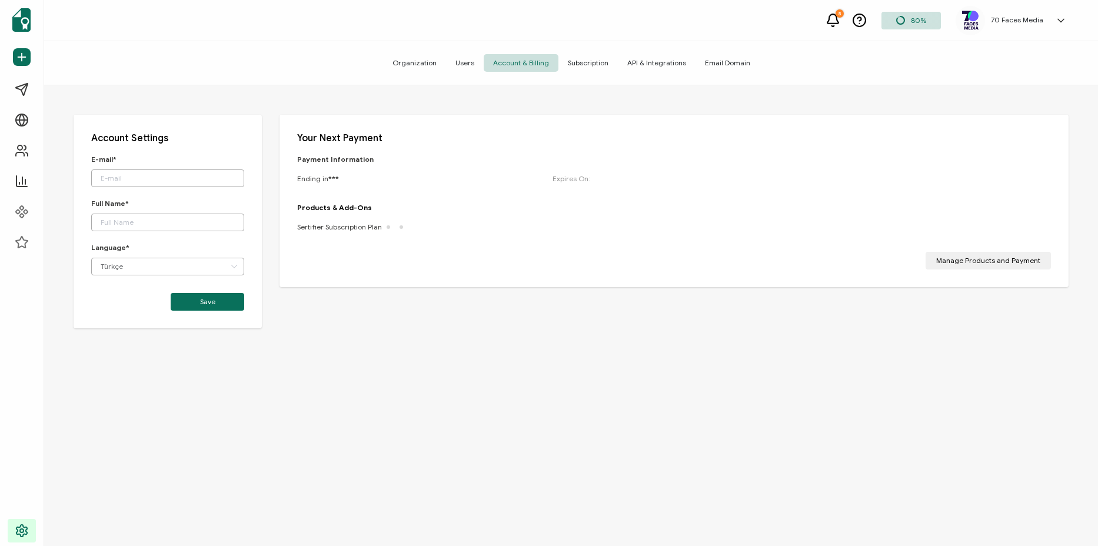
click at [189, 150] on div "Account Settings E-mail* Full Name* Language* Türkçe Save" at bounding box center [168, 222] width 188 height 214
click at [829, 17] on icon at bounding box center [832, 20] width 15 height 15
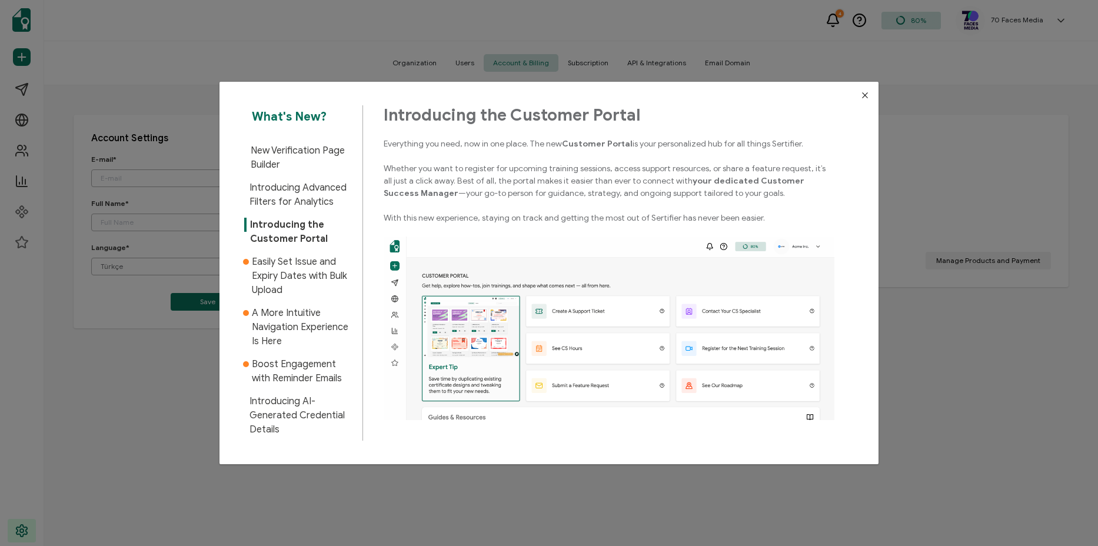
click at [600, 145] on strong "Customer Portal" at bounding box center [597, 144] width 71 height 10
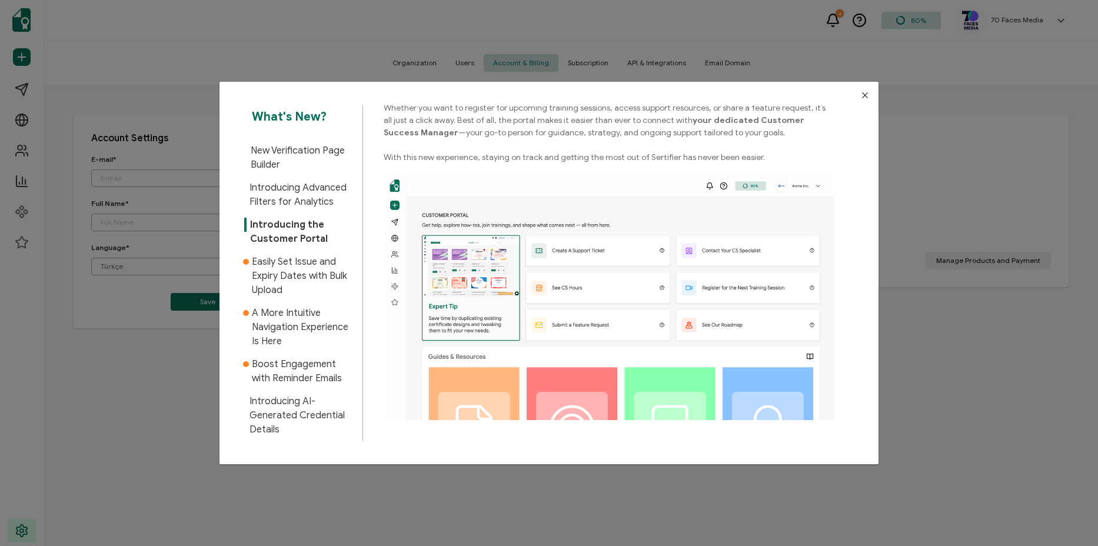
scroll to position [97, 0]
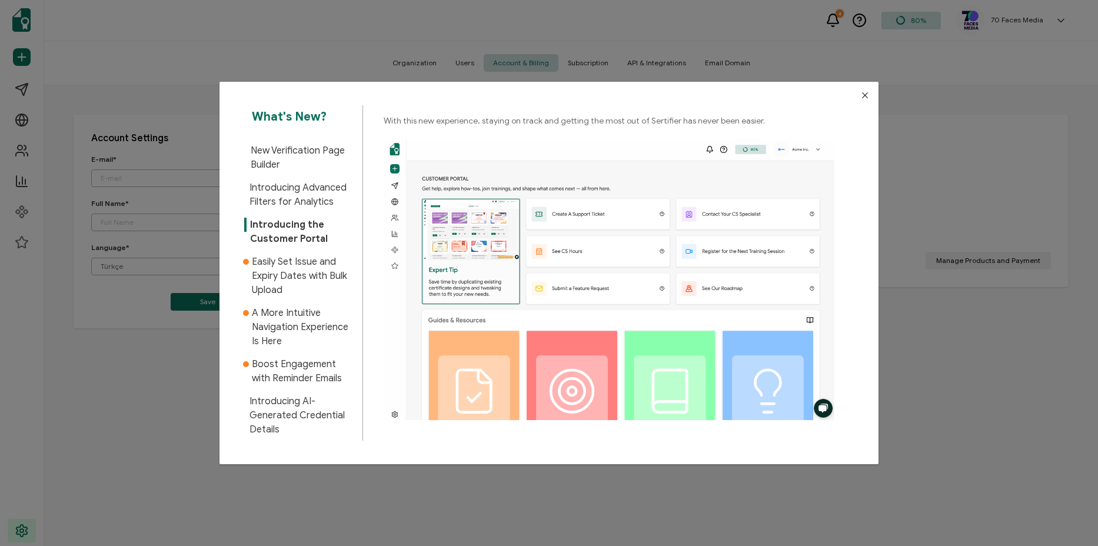
click at [867, 95] on button "Close" at bounding box center [864, 95] width 27 height 27
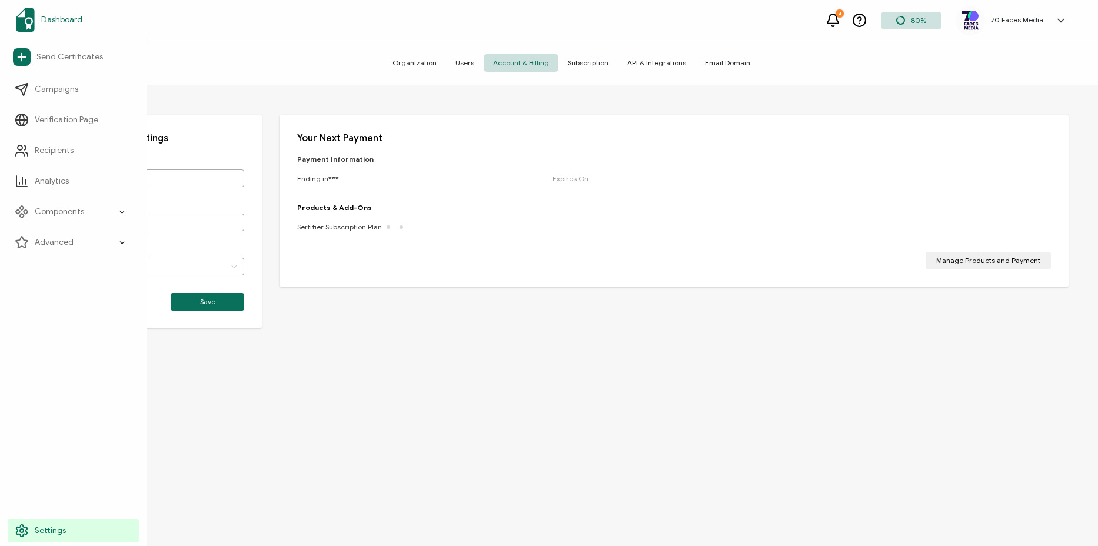
click at [27, 19] on img at bounding box center [25, 20] width 19 height 24
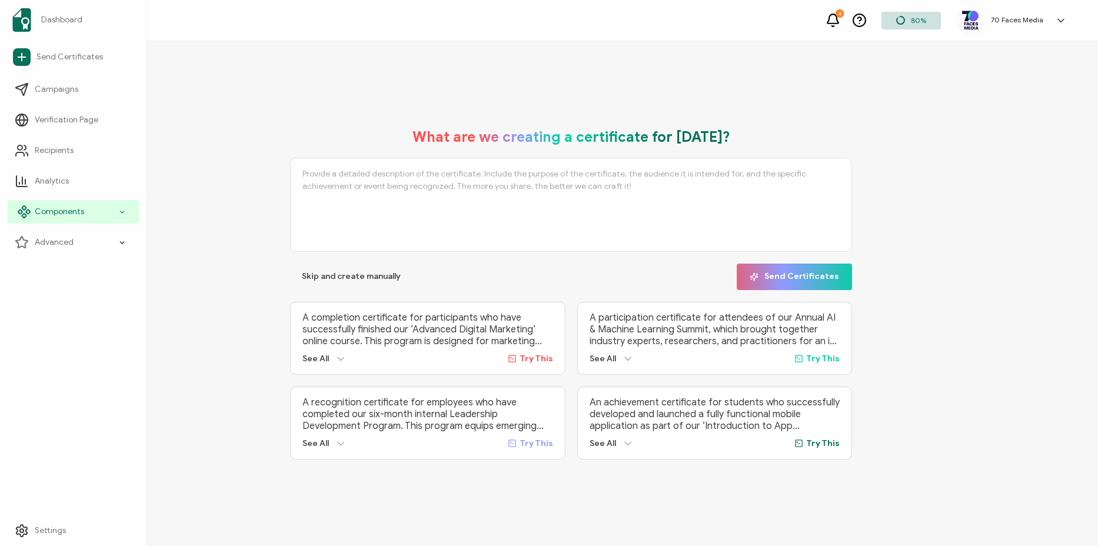
click at [99, 215] on div "Components" at bounding box center [73, 212] width 131 height 24
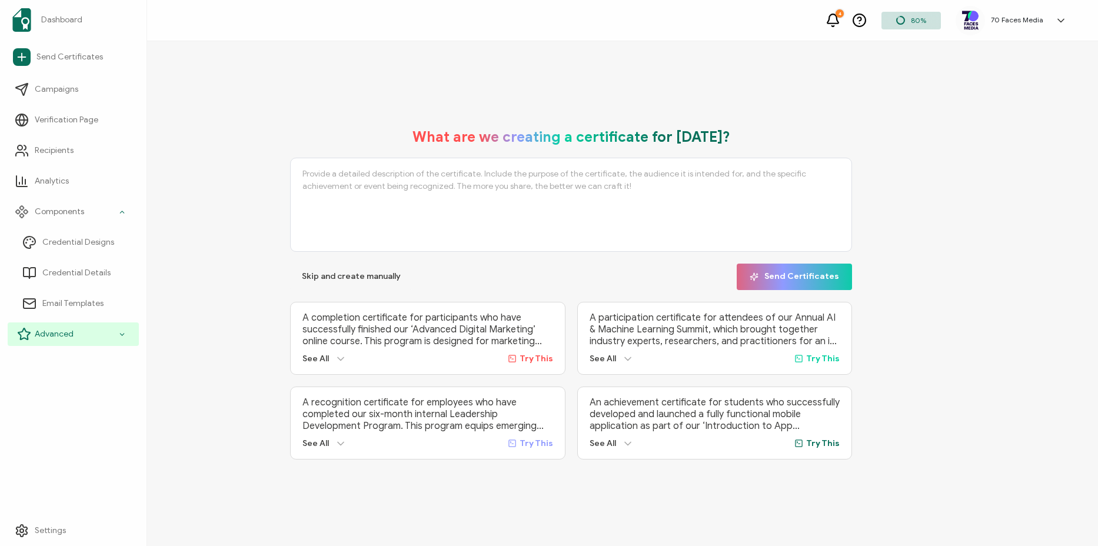
click at [124, 337] on icon at bounding box center [122, 335] width 8 height 14
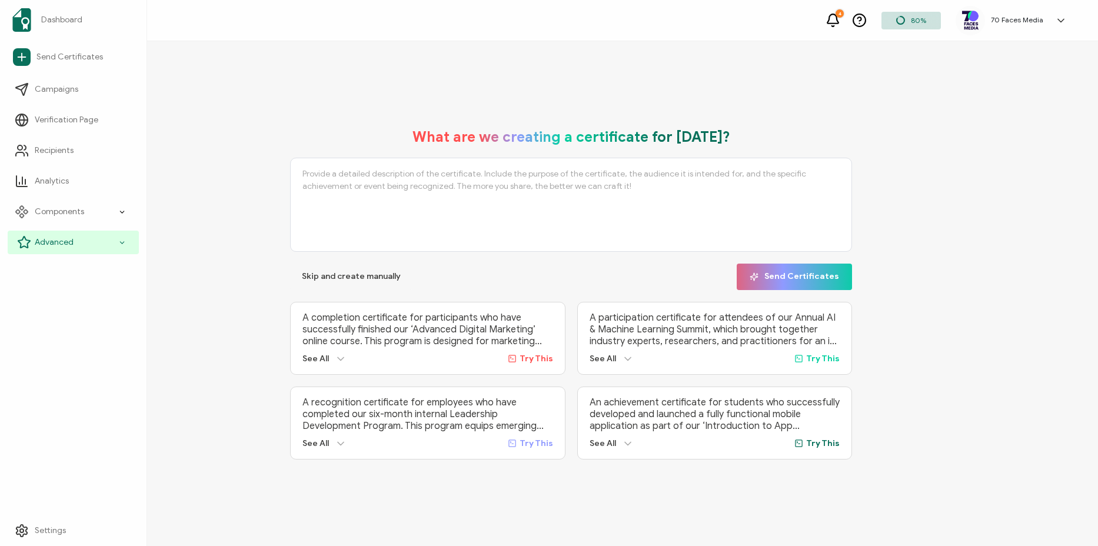
click at [121, 243] on icon at bounding box center [122, 243] width 8 height 14
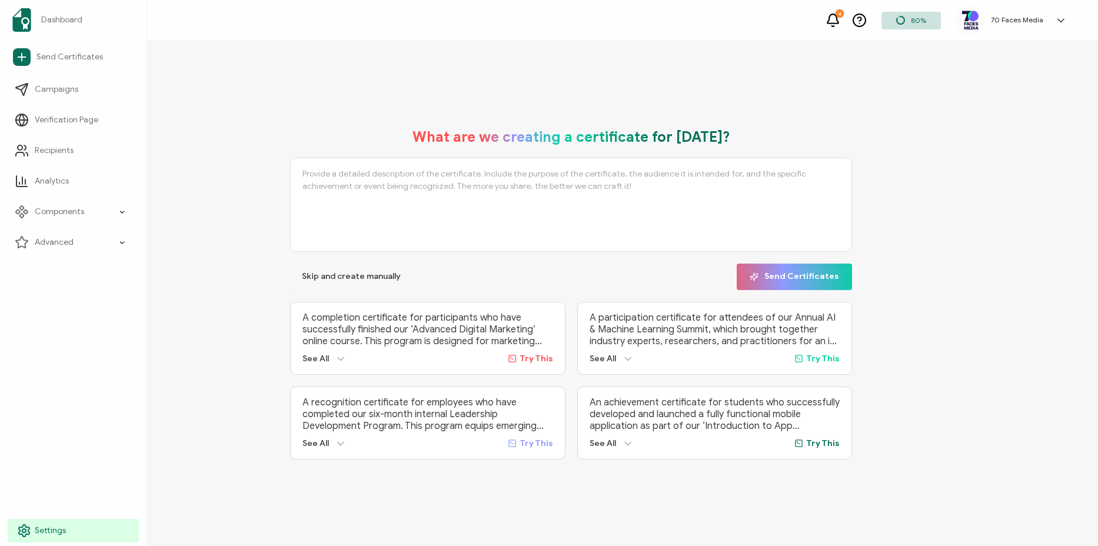
drag, startPoint x: 36, startPoint y: 529, endPoint x: 26, endPoint y: 531, distance: 9.5
click at [35, 529] on span "Settings" at bounding box center [50, 531] width 31 height 12
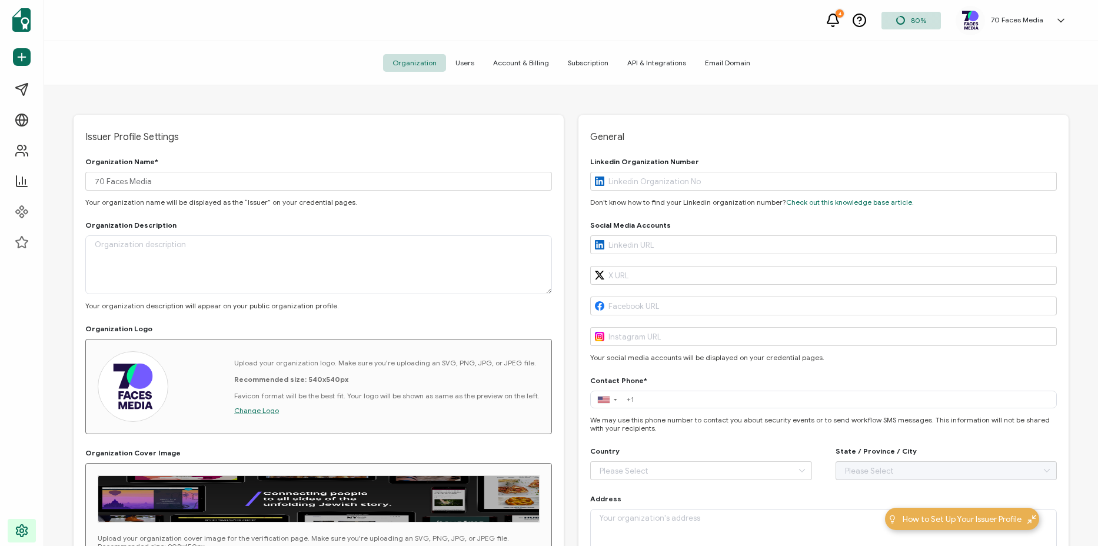
click at [899, 18] on icon at bounding box center [900, 20] width 9 height 9
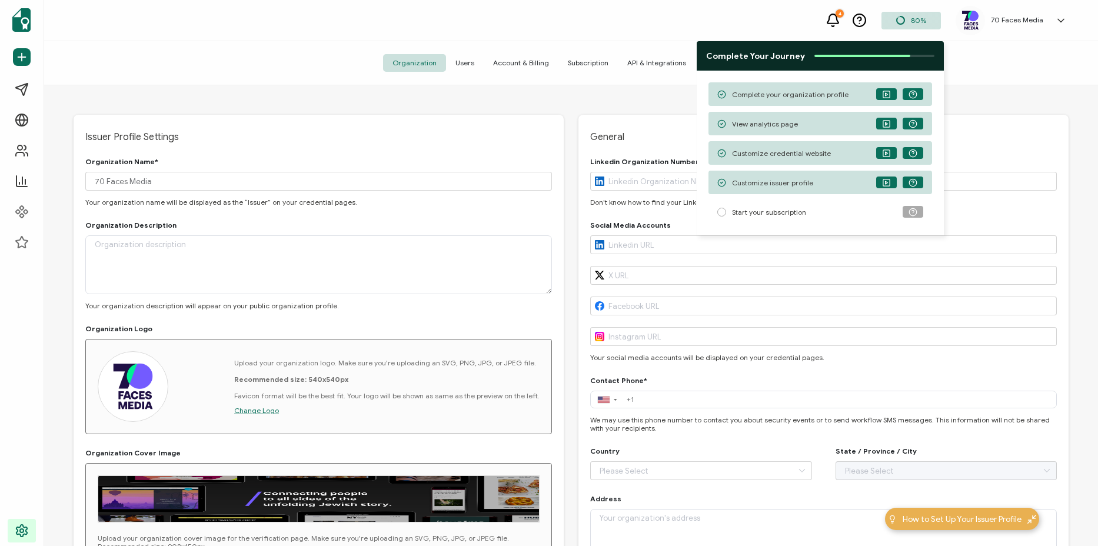
click at [997, 37] on div "4 80% 70 Faces Media [PERSON_NAME] [EMAIL_ADDRESS][DOMAIN_NAME] ID: 70380686 70…" at bounding box center [571, 20] width 1054 height 41
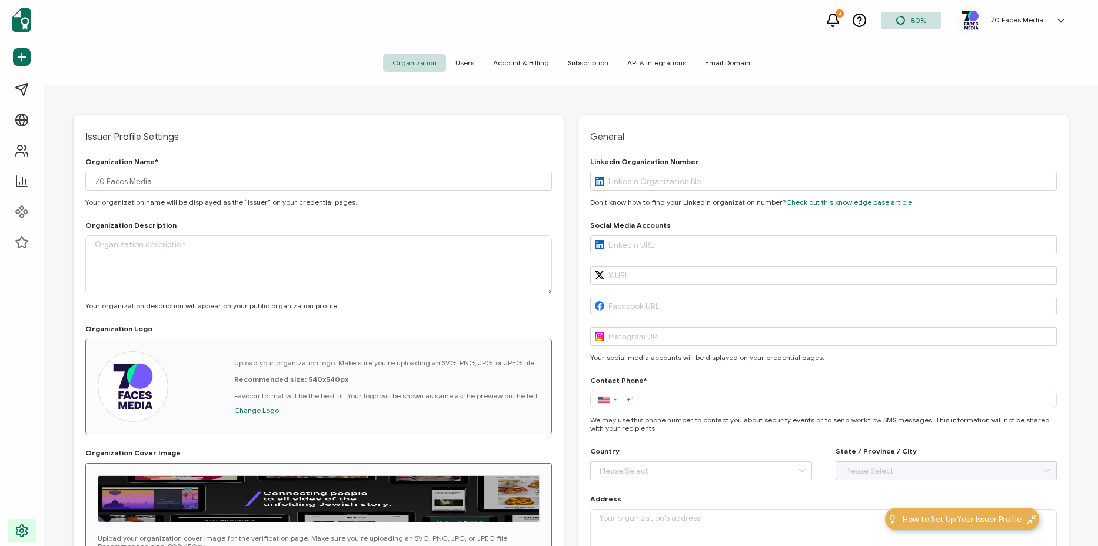
click at [1064, 19] on icon at bounding box center [1061, 21] width 12 height 12
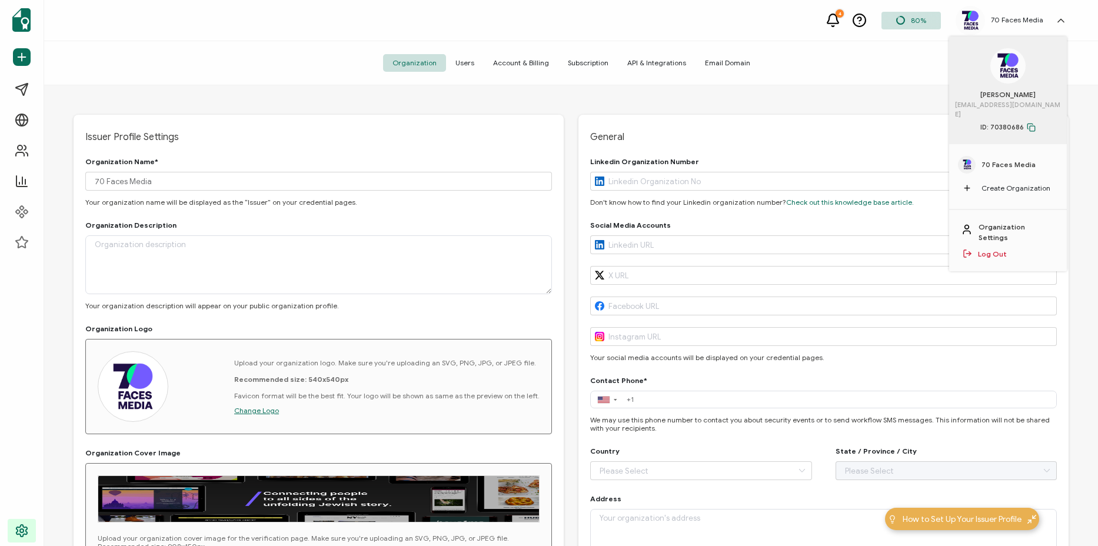
click at [994, 183] on span "Create Organization" at bounding box center [1015, 188] width 69 height 11
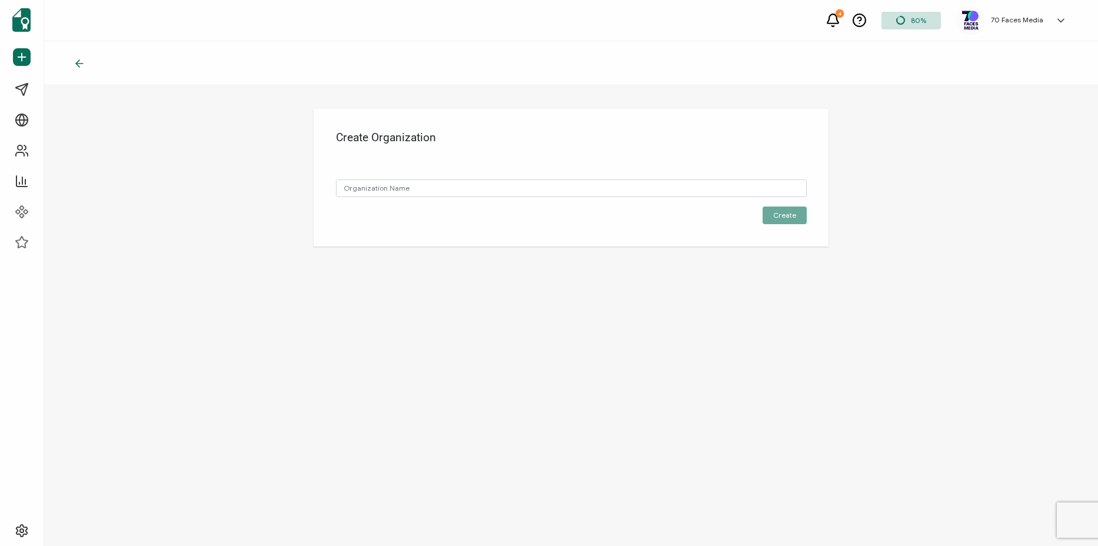
click at [61, 59] on div at bounding box center [571, 63] width 1054 height 44
click at [74, 64] on icon at bounding box center [80, 64] width 12 height 12
